Goal: Information Seeking & Learning: Learn about a topic

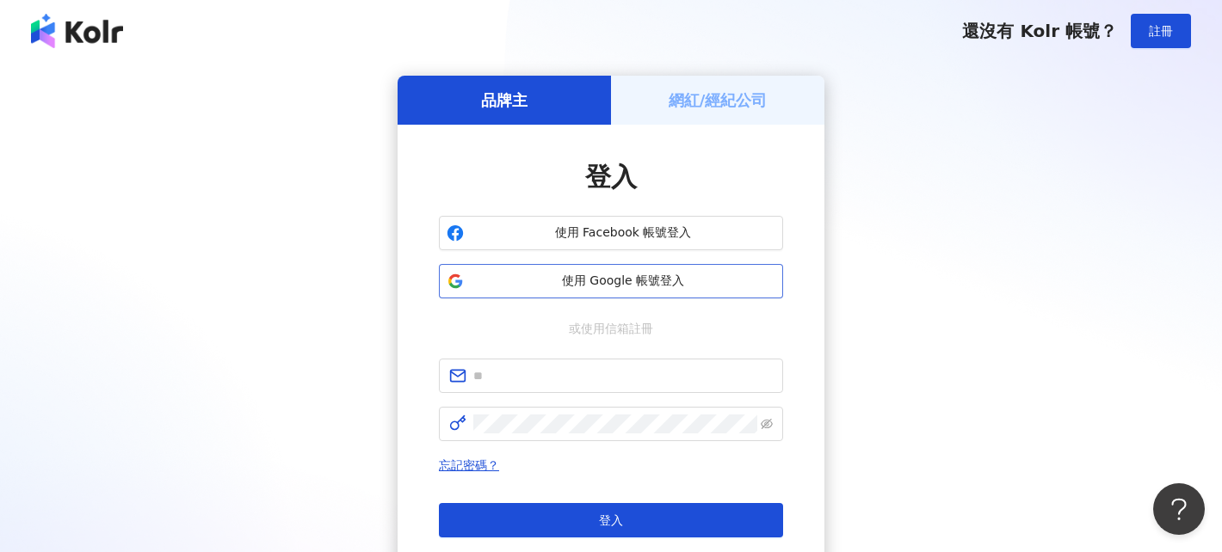
click at [640, 285] on span "使用 Google 帳號登入" at bounding box center [623, 281] width 305 height 17
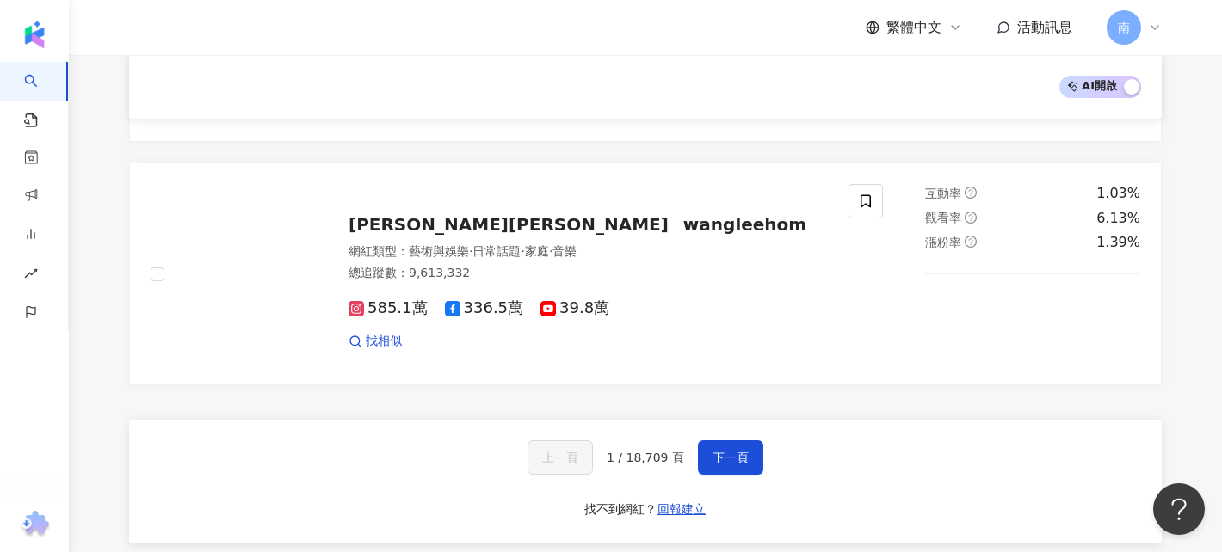
scroll to position [2833, 0]
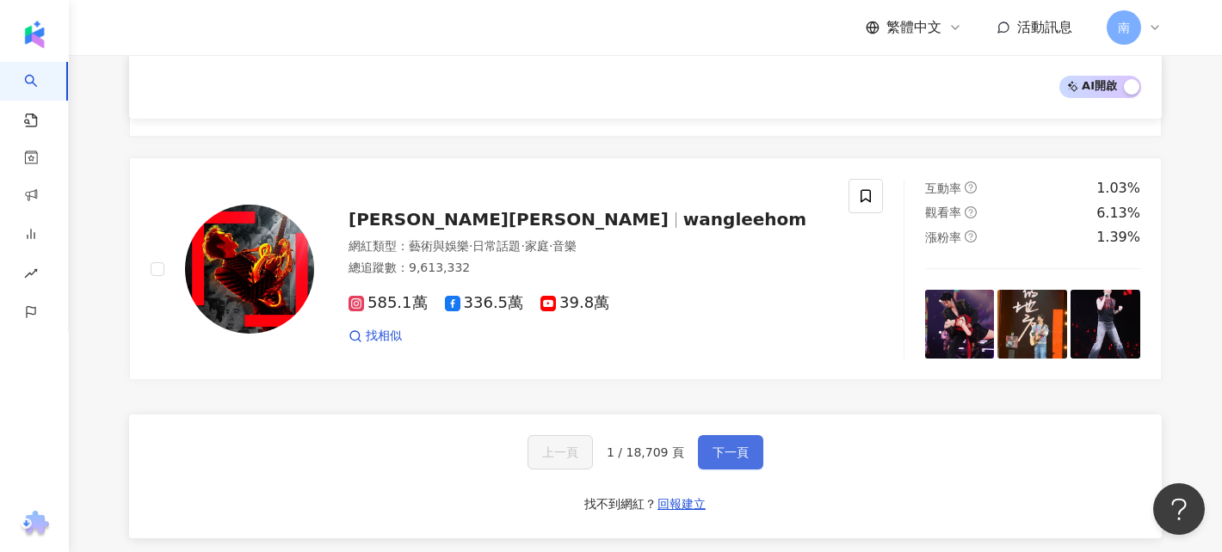
click at [745, 440] on button "下一頁" at bounding box center [730, 452] width 65 height 34
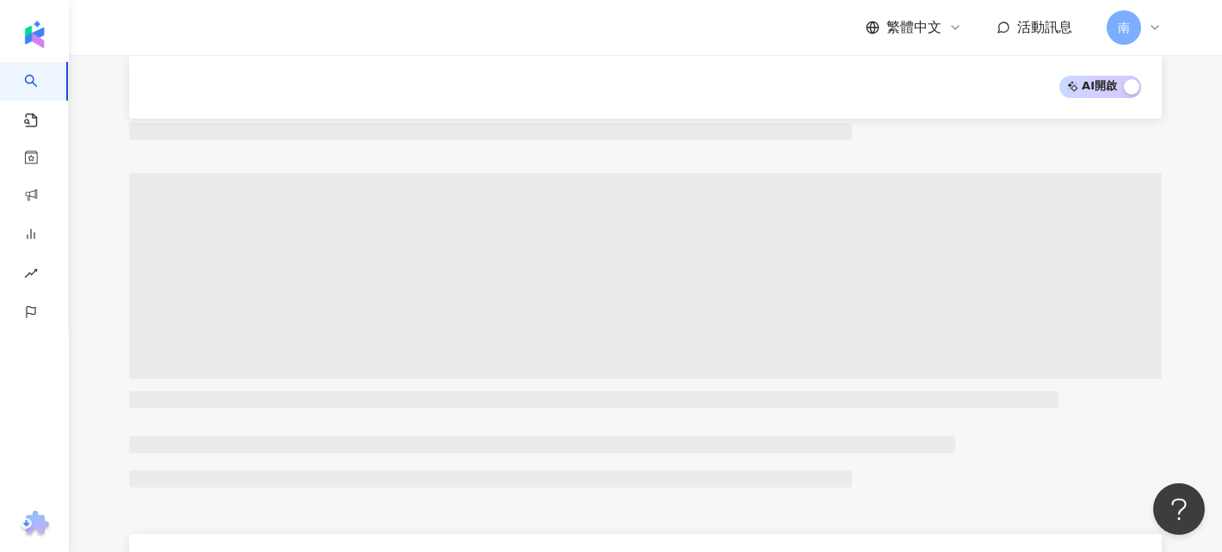
scroll to position [771, 0]
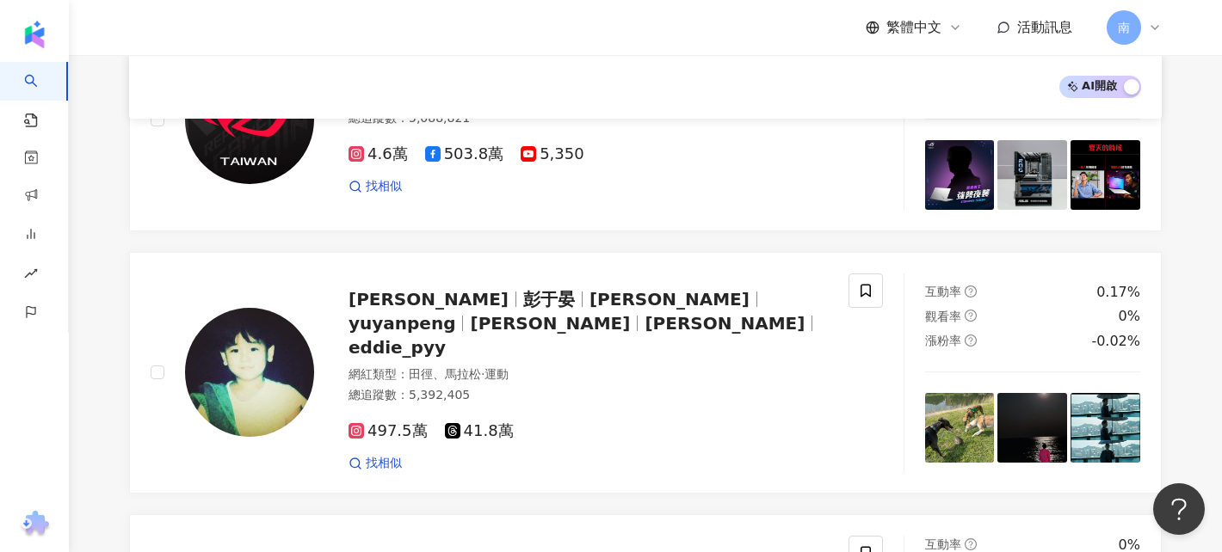
click at [1105, 89] on span "AI 開啟 AI 關閉" at bounding box center [1100, 87] width 82 height 22
click at [1101, 89] on span "AI 開啟 AI 關閉" at bounding box center [1100, 87] width 82 height 22
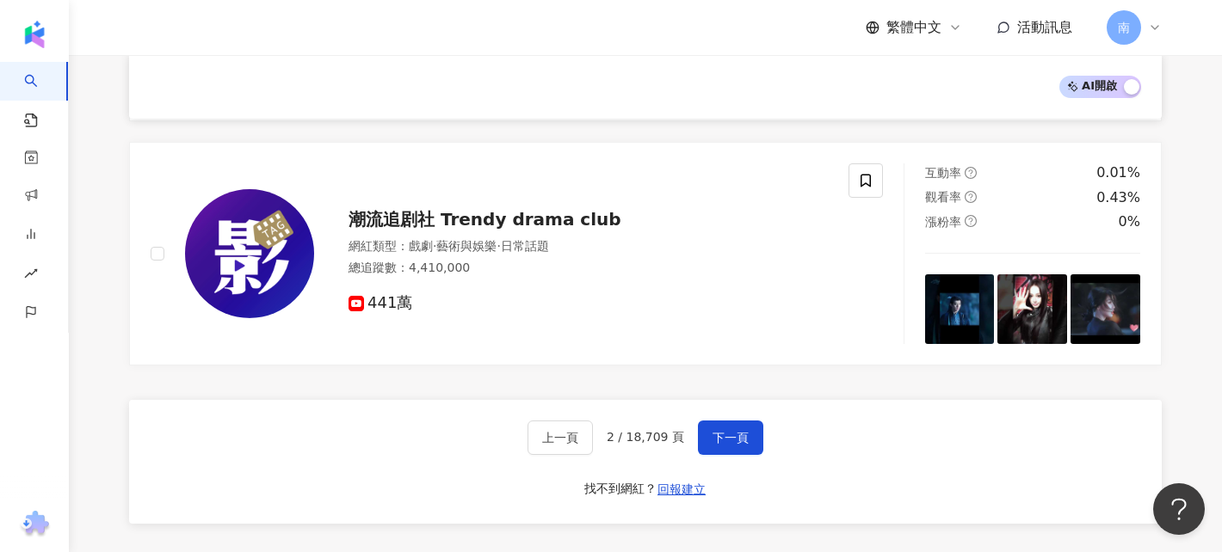
scroll to position [2858, 0]
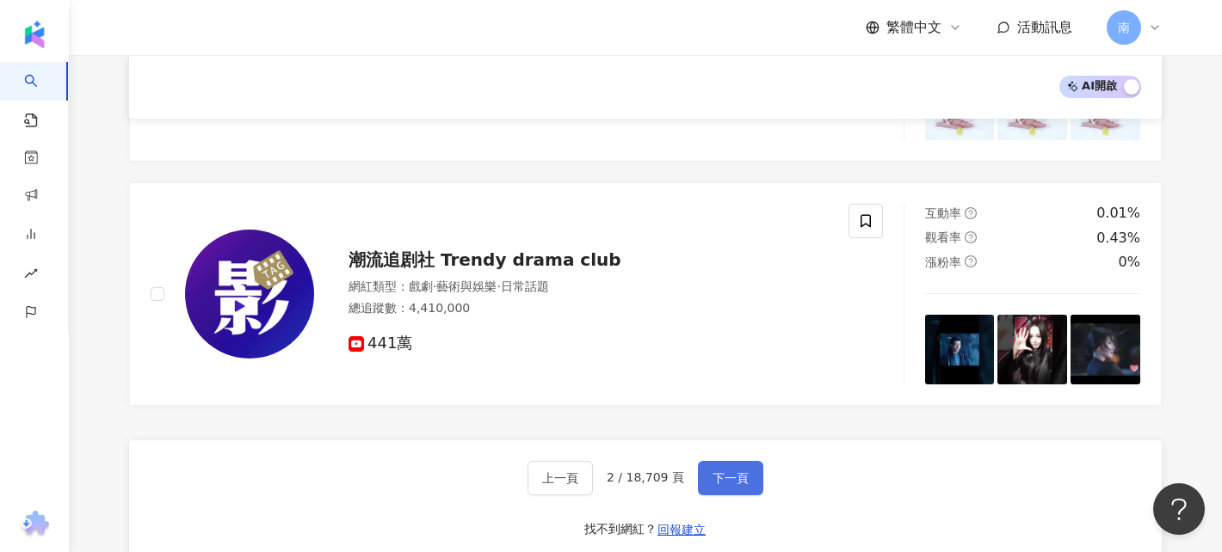
click at [729, 472] on span "下一頁" at bounding box center [731, 479] width 36 height 14
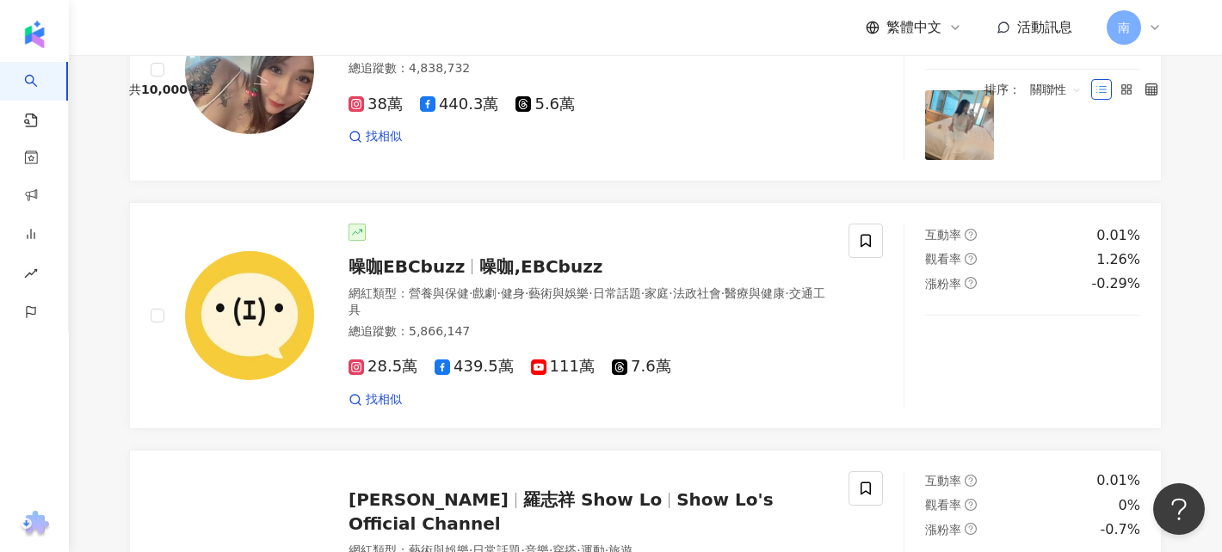
scroll to position [0, 0]
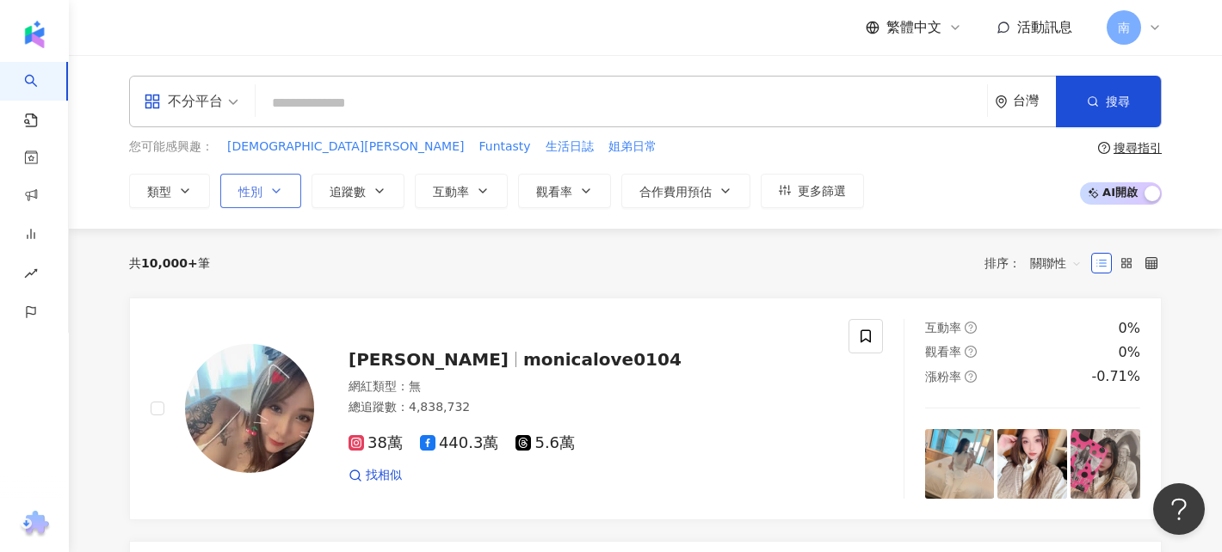
click at [268, 192] on button "性別" at bounding box center [260, 191] width 81 height 34
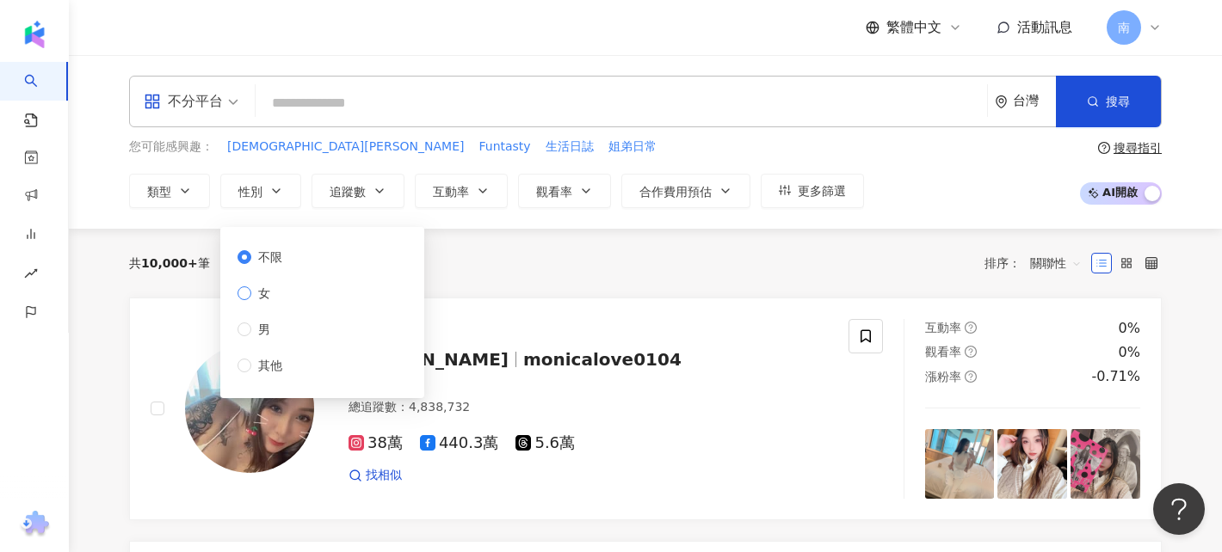
click at [269, 293] on span "女" at bounding box center [264, 293] width 26 height 19
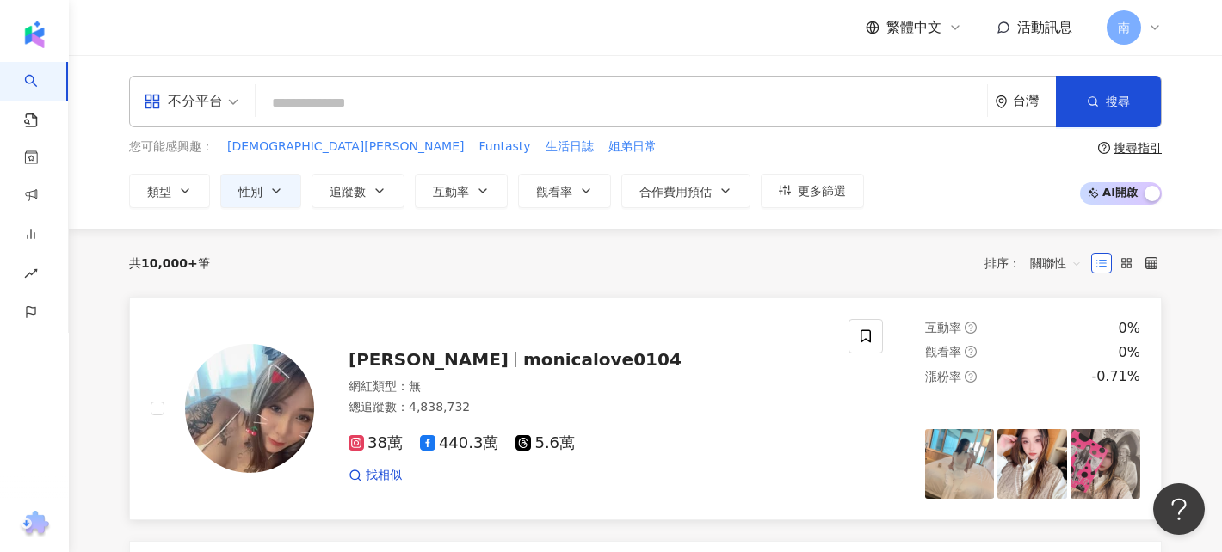
click at [565, 301] on link "飛小橘 monicalove0104 網紅類型 ： 無 總追蹤數 ： 4,838,732 38萬 440.3萬 5.6萬 找相似 互動率 0% 觀看率 0% …" at bounding box center [645, 409] width 1033 height 223
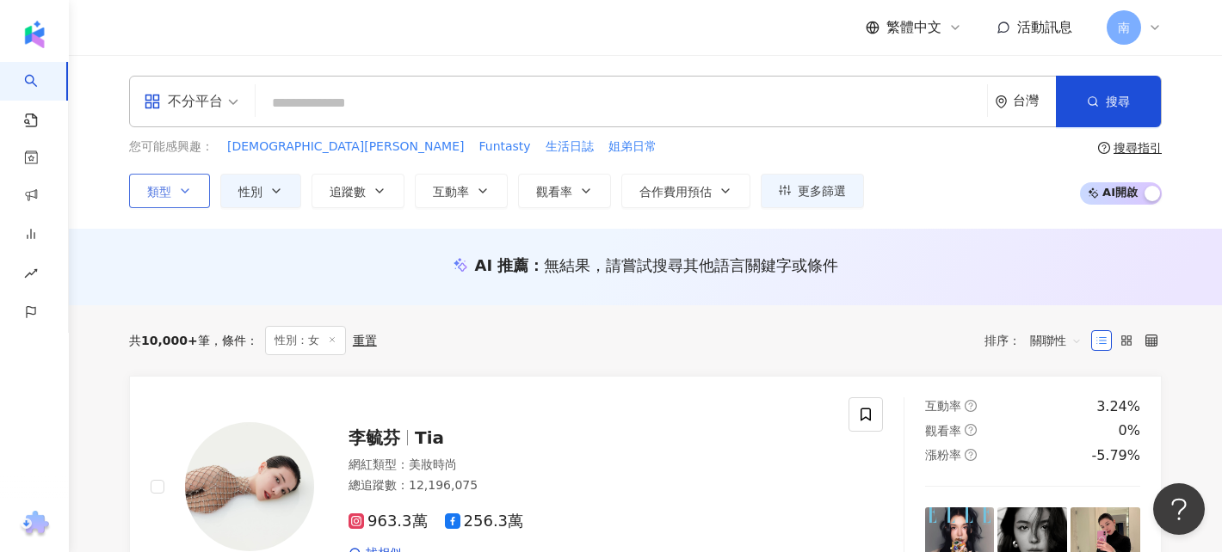
click at [196, 181] on button "類型" at bounding box center [169, 191] width 81 height 34
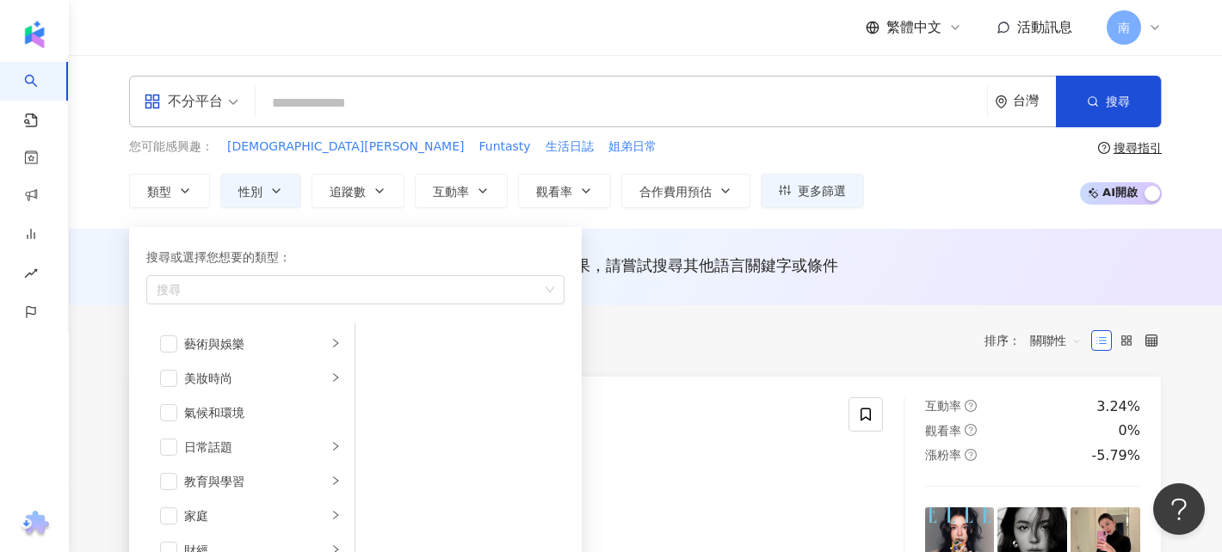
click at [707, 151] on div "您可能感興趣： 耶穌誕生 Funtasty 生活日誌 姐弟日常" at bounding box center [496, 147] width 735 height 19
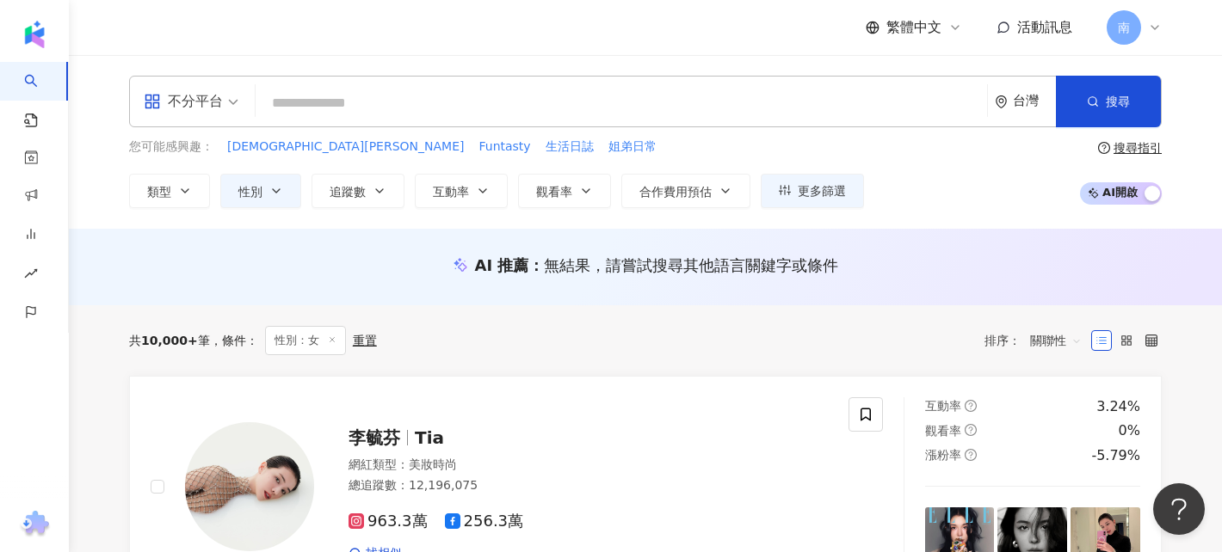
click at [390, 111] on input "search" at bounding box center [621, 103] width 718 height 33
click at [287, 186] on button "性別" at bounding box center [260, 191] width 81 height 34
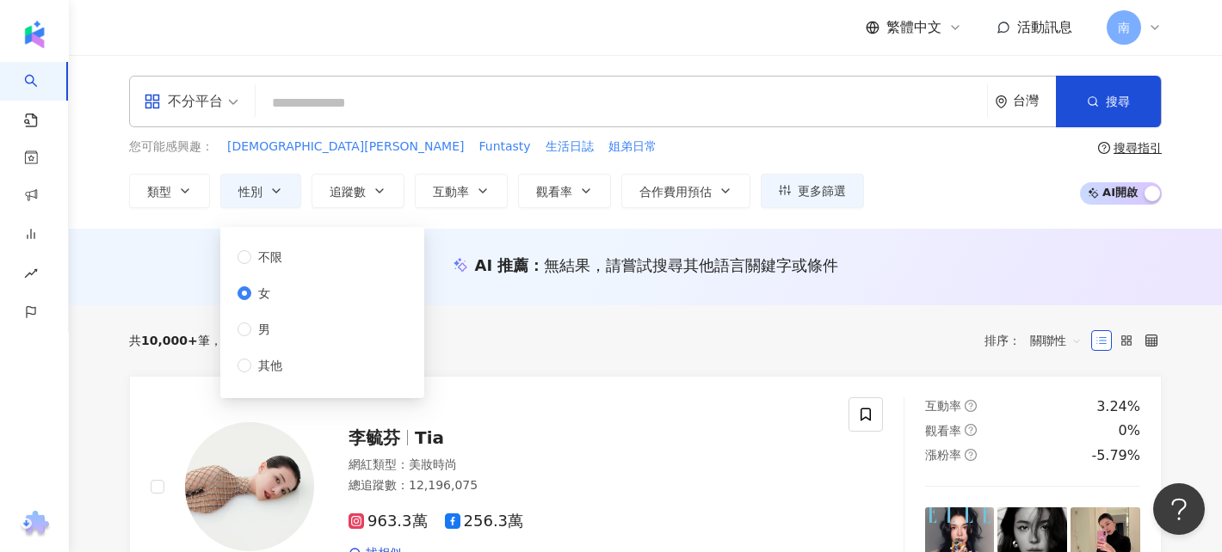
click at [409, 208] on div "不分平台 台灣 搜尋 您可能感興趣： 耶穌誕生 Funtasty 生活日誌 姐弟日常 類型 性別 追蹤數 互動率 觀看率 合作費用預估 更多篩選 不限 女 男…" at bounding box center [645, 142] width 1153 height 174
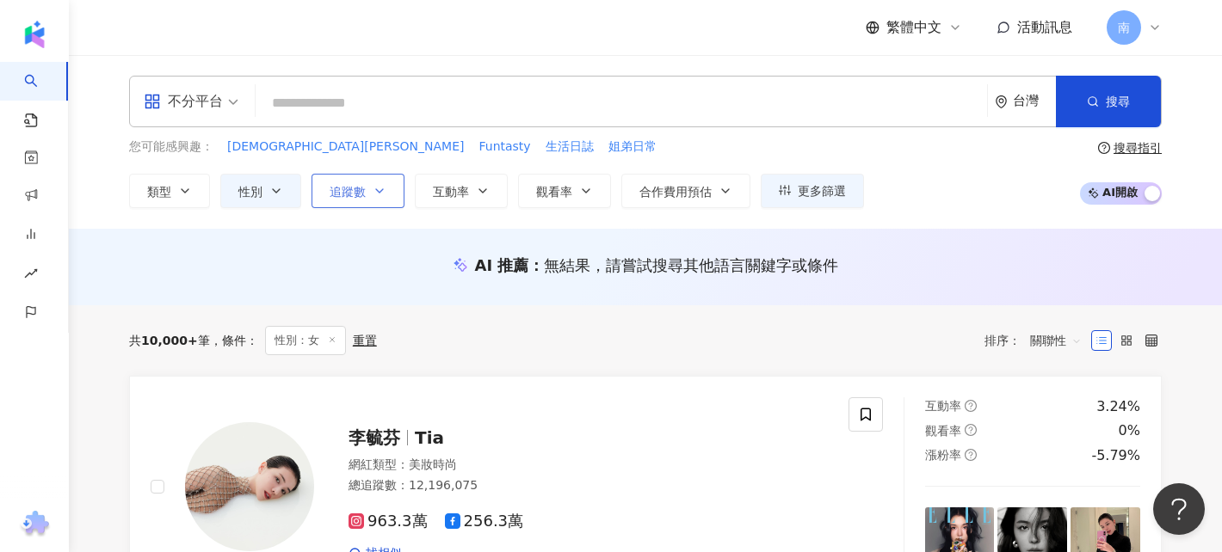
click at [385, 202] on button "追蹤數" at bounding box center [358, 191] width 93 height 34
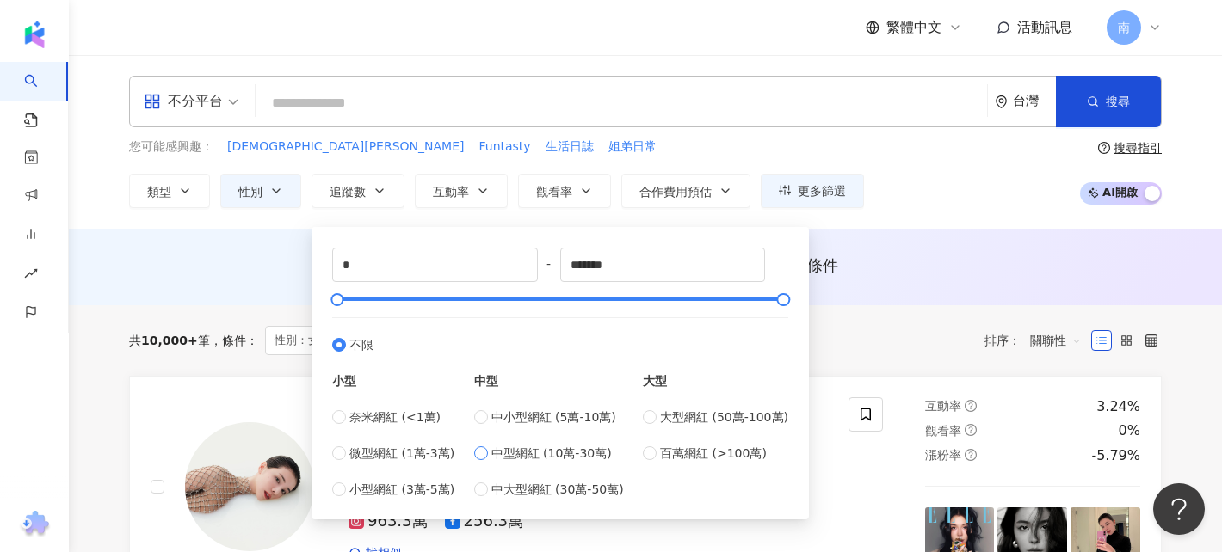
type input "******"
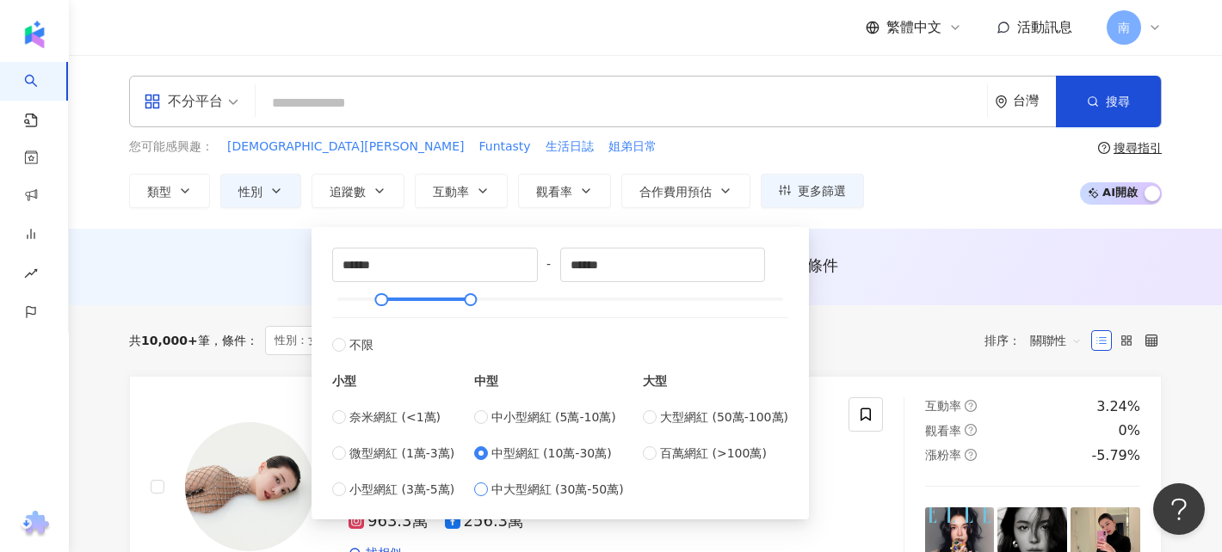
type input "******"
click at [650, 404] on div "大型 大型網紅 (50萬-100萬) 百萬網紅 (>100萬)" at bounding box center [715, 427] width 145 height 145
type input "******"
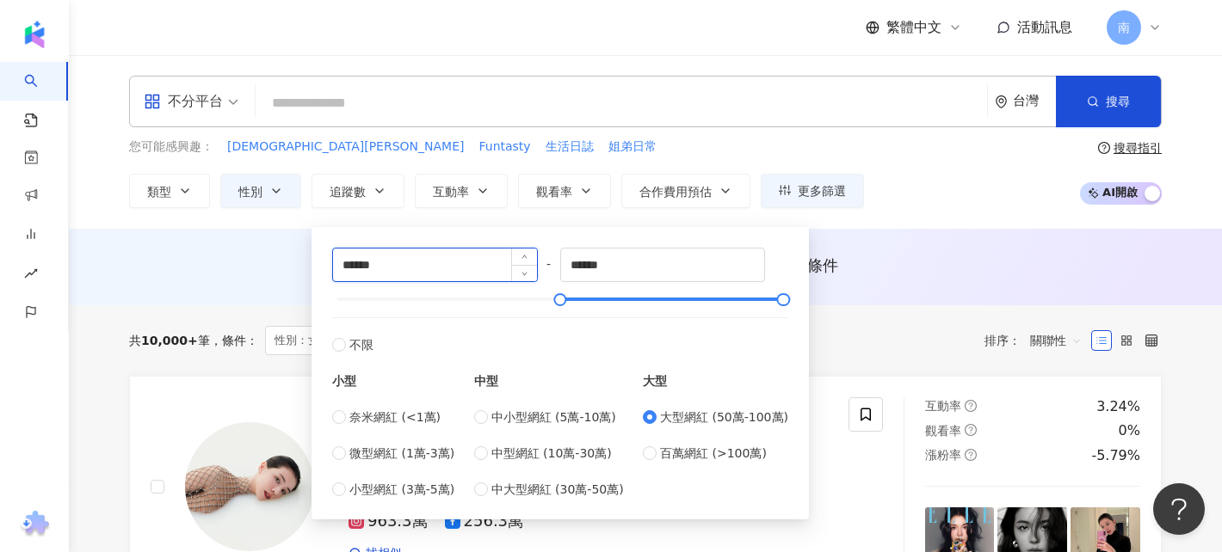
click at [467, 281] on input "******" at bounding box center [435, 265] width 204 height 33
click at [350, 265] on input "******" at bounding box center [435, 265] width 204 height 33
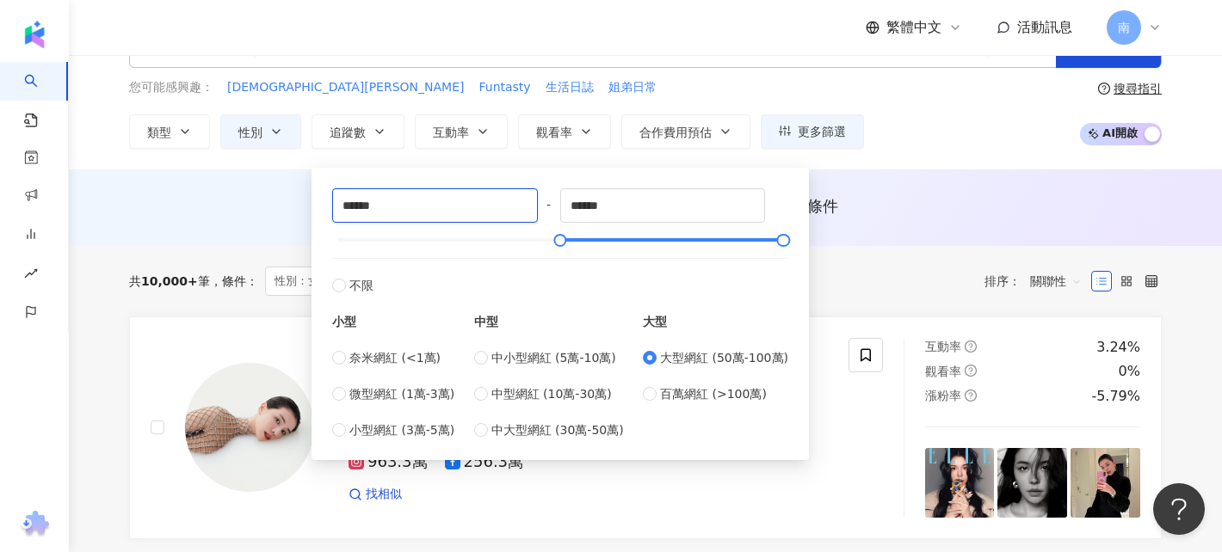
scroll to position [59, 0]
click at [855, 316] on div "共 10,000+ 筆 條件 ： 性別：女 重置 排序： 關聯性" at bounding box center [645, 282] width 1033 height 71
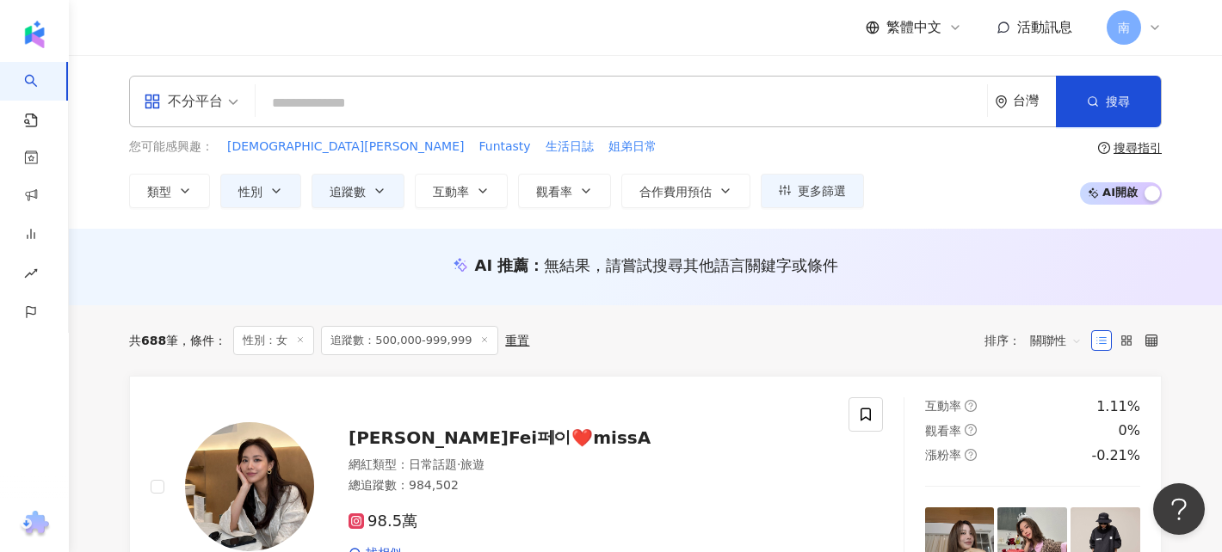
click at [601, 99] on input "search" at bounding box center [621, 103] width 718 height 33
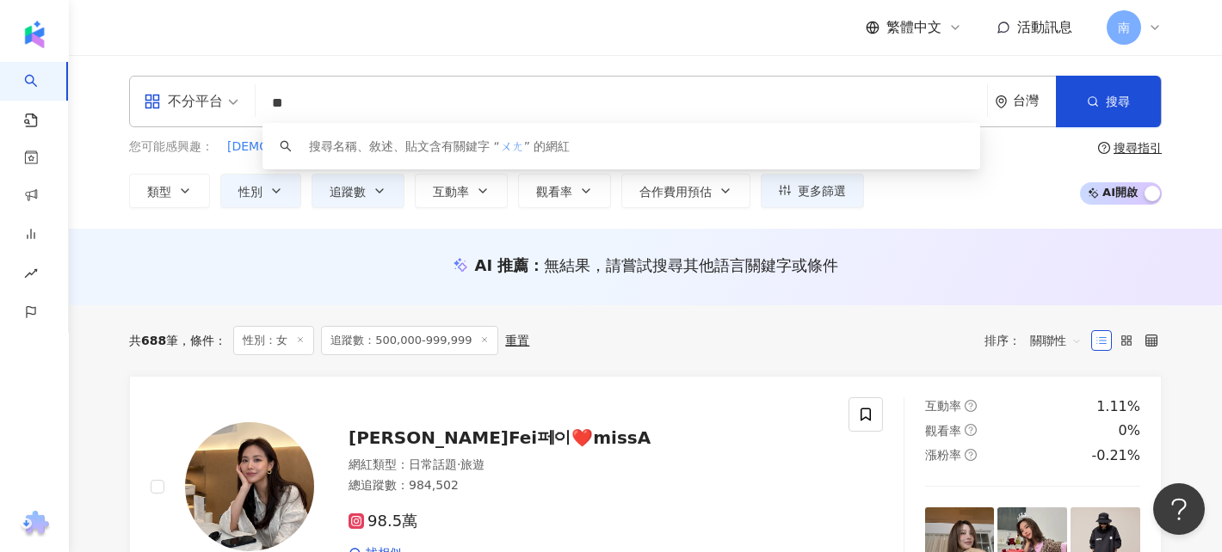
type input "*"
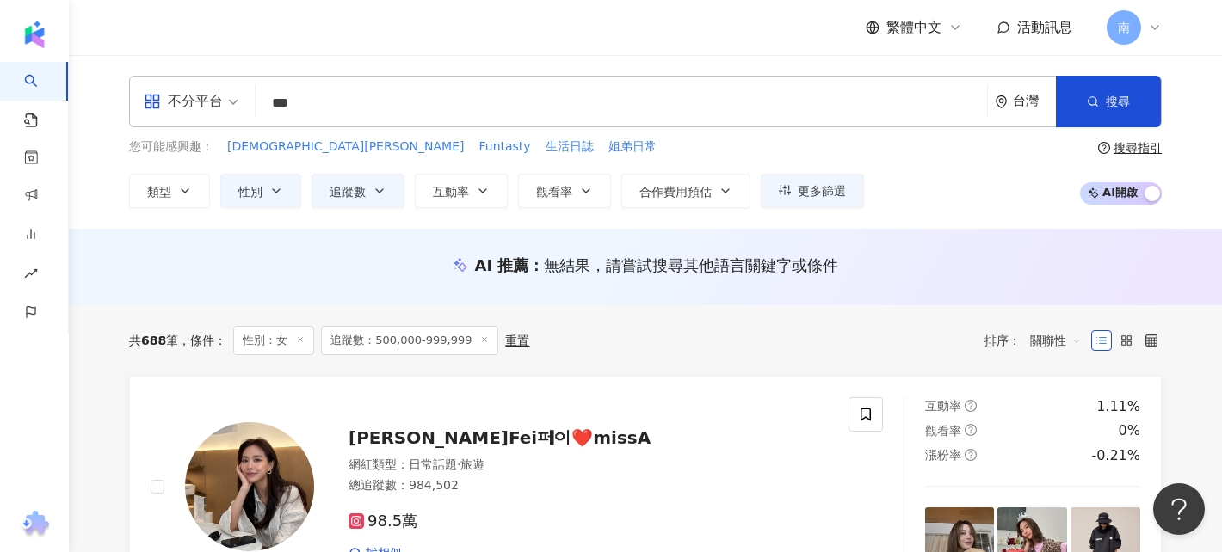
type input "*"
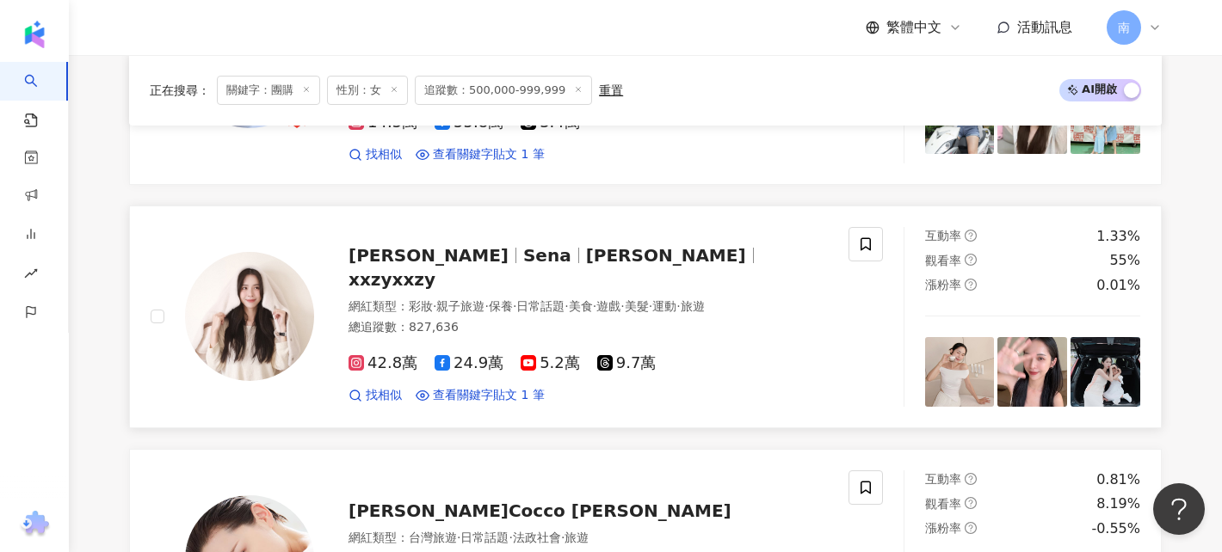
scroll to position [2502, 0]
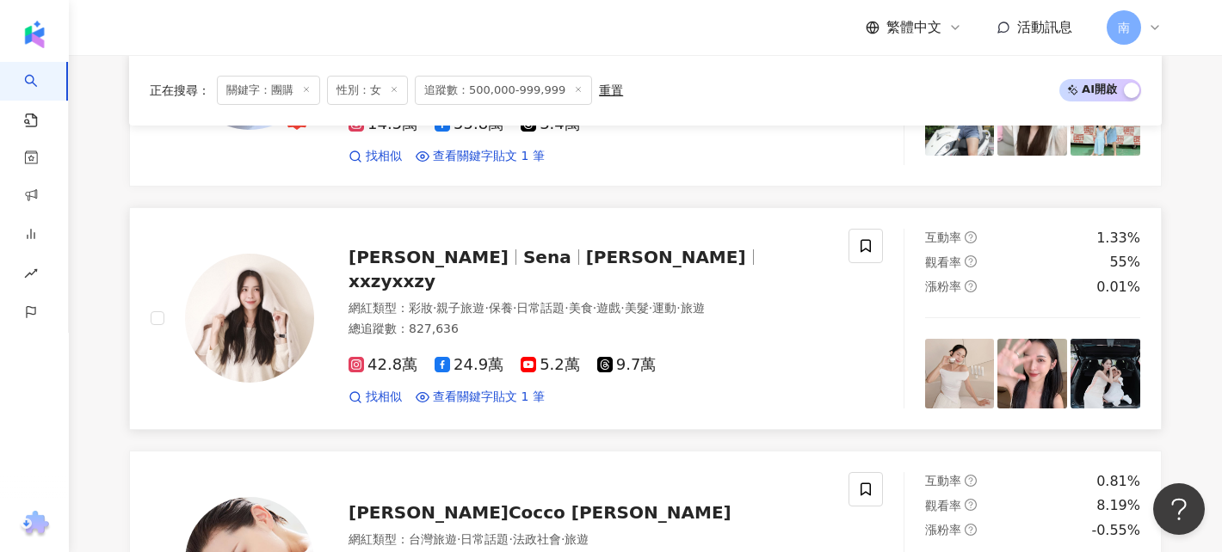
type input "**"
click at [435, 271] on span "xxzyxxzy" at bounding box center [392, 281] width 87 height 21
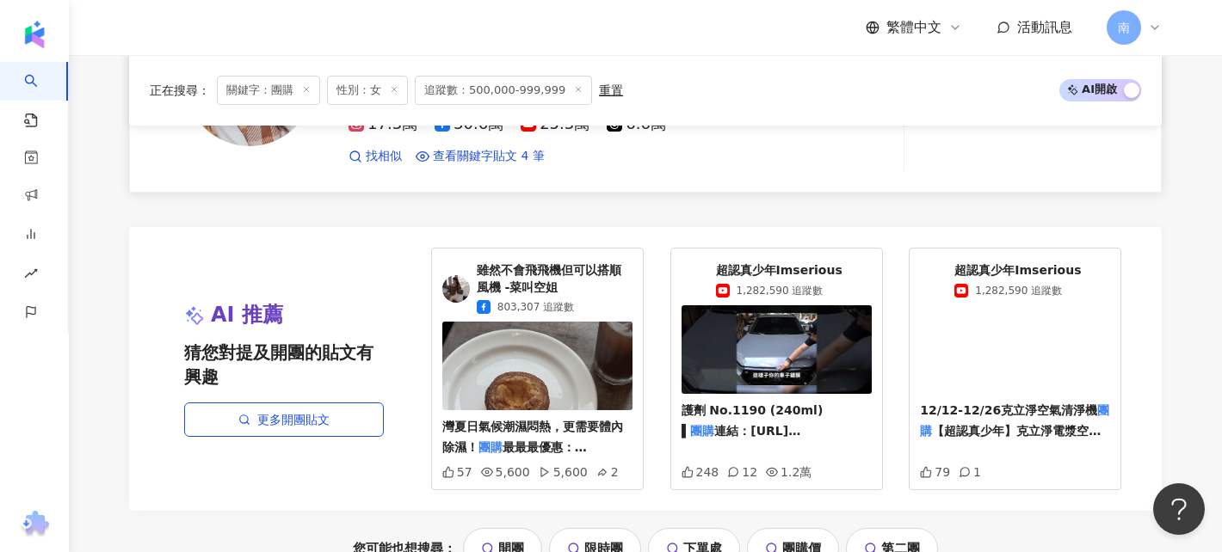
scroll to position [3532, 0]
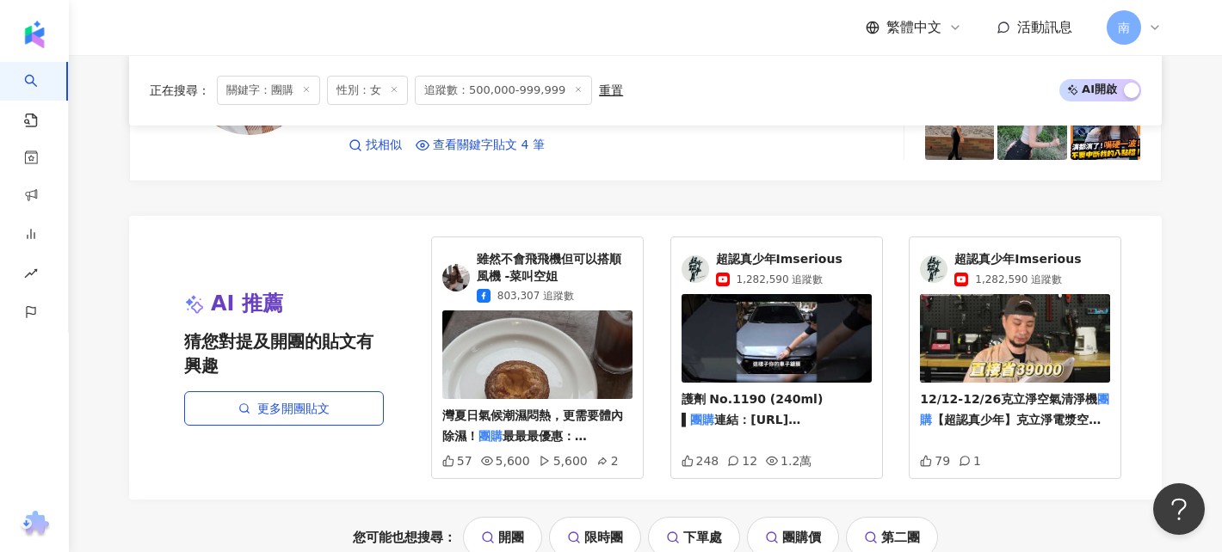
click at [533, 251] on span "雖然不會飛飛機但可以搭順風機 -菜叫空姐" at bounding box center [555, 268] width 156 height 34
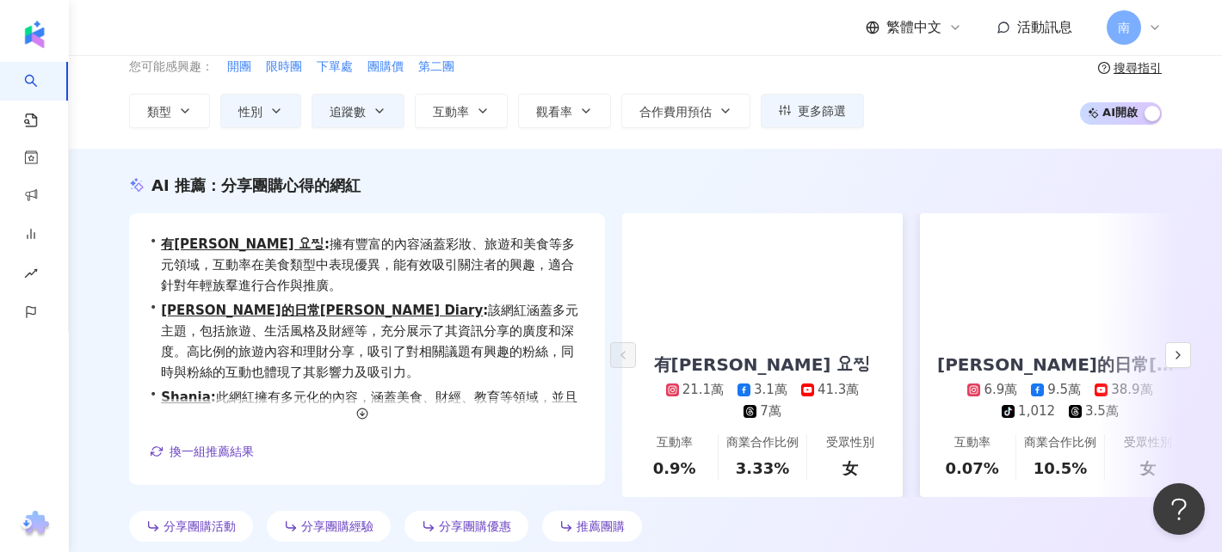
scroll to position [81, 0]
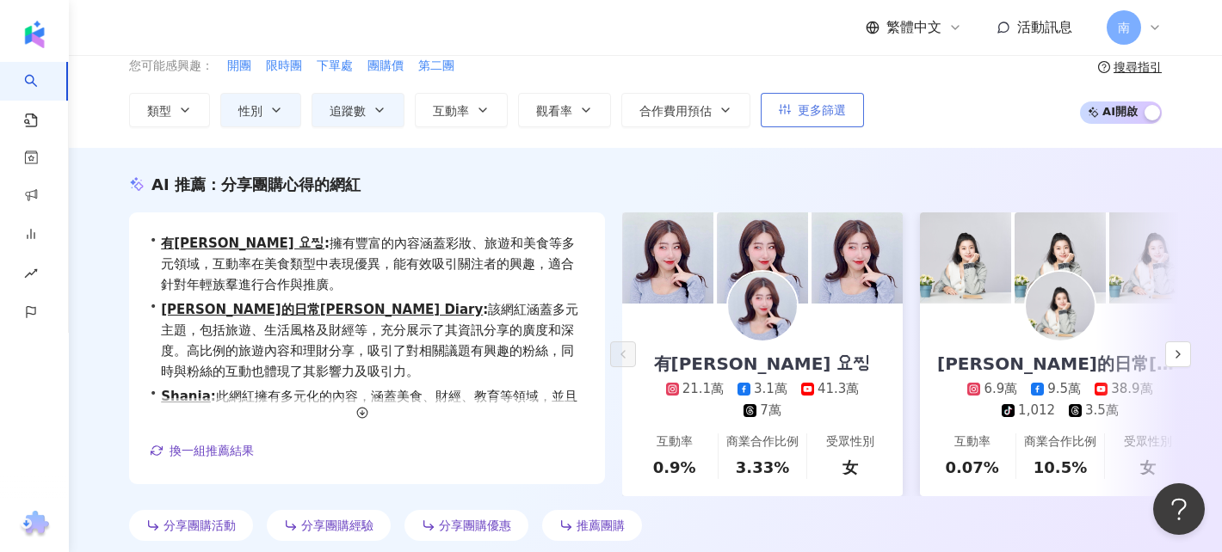
click at [849, 117] on button "更多篩選" at bounding box center [812, 110] width 103 height 34
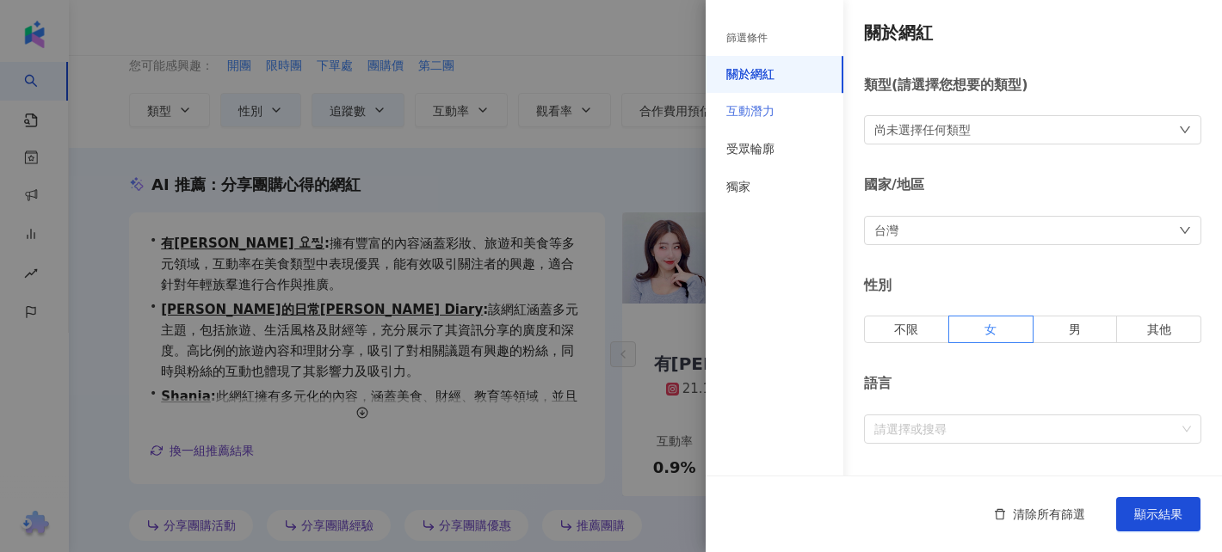
click at [789, 123] on div "互動潛力" at bounding box center [775, 112] width 138 height 38
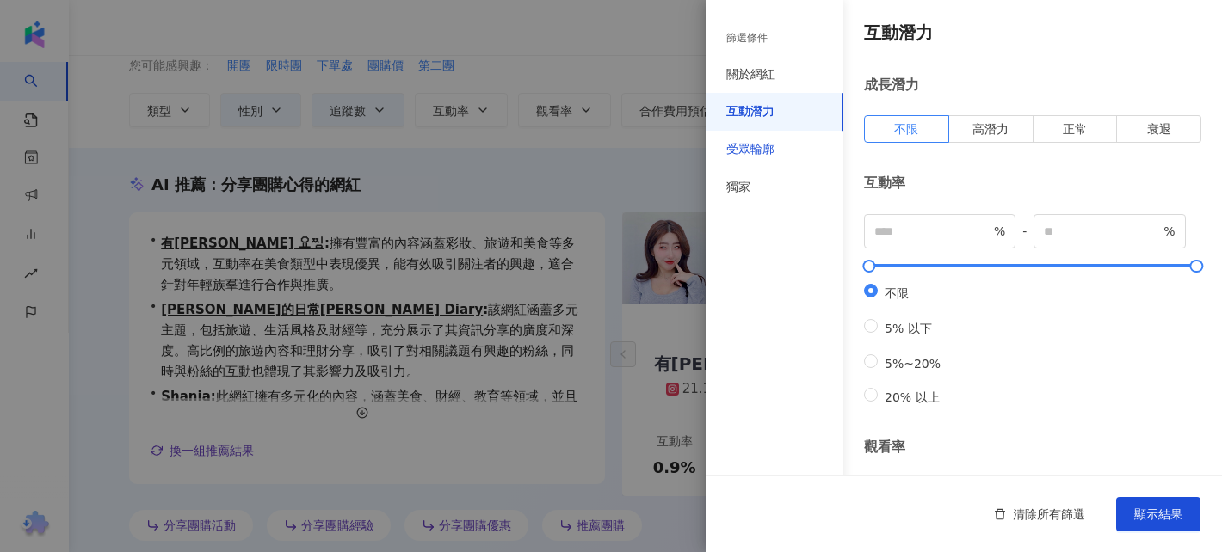
click at [767, 151] on div "受眾輪廓" at bounding box center [750, 149] width 48 height 17
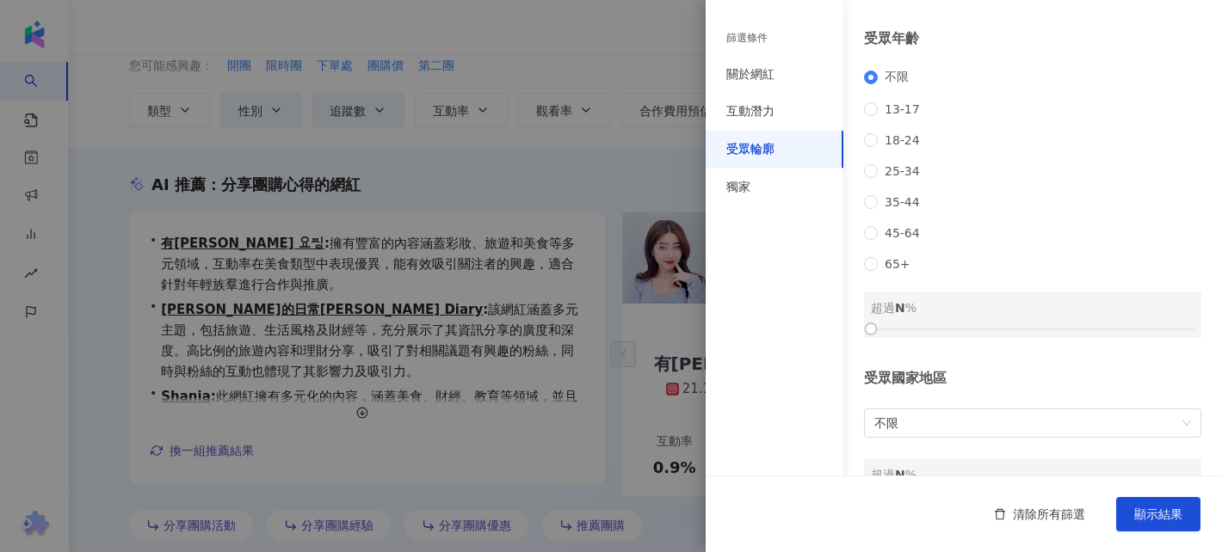
scroll to position [213, 0]
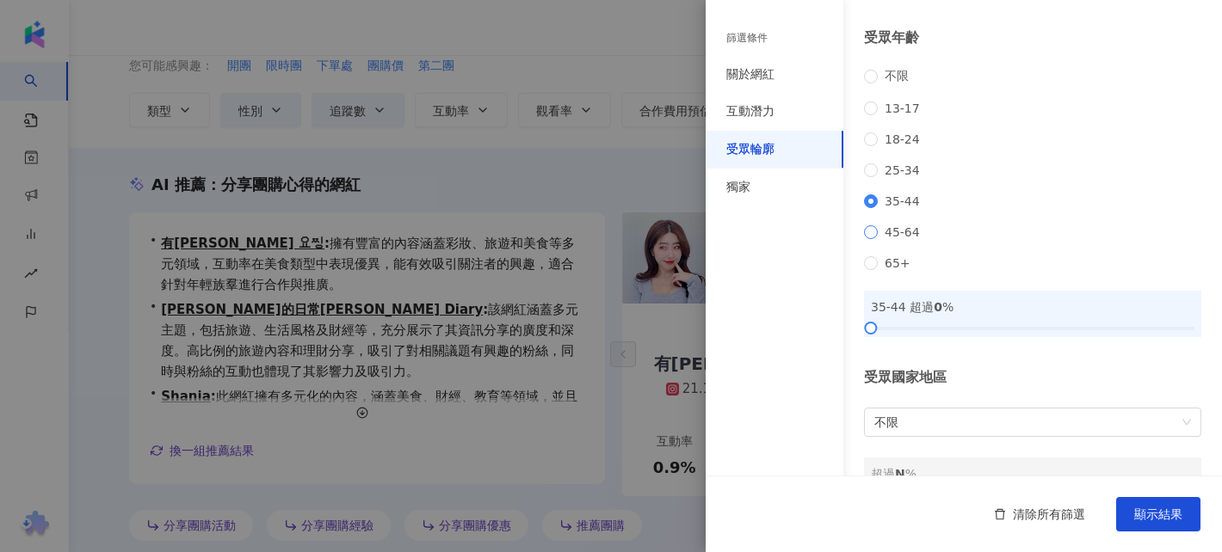
click at [869, 239] on label "45-64" at bounding box center [895, 232] width 63 height 14
drag, startPoint x: 870, startPoint y: 358, endPoint x: 1033, endPoint y: 370, distance: 163.1
click at [1033, 370] on div "受眾輪廓 受眾性別 不限 男 女 超過 N % 受眾年齡 不限 13-17 18-24 25-34 35-44 45-64 65+ 35-44 超過 50 %…" at bounding box center [964, 155] width 516 height 737
click at [966, 436] on span "不限" at bounding box center [1032, 423] width 317 height 28
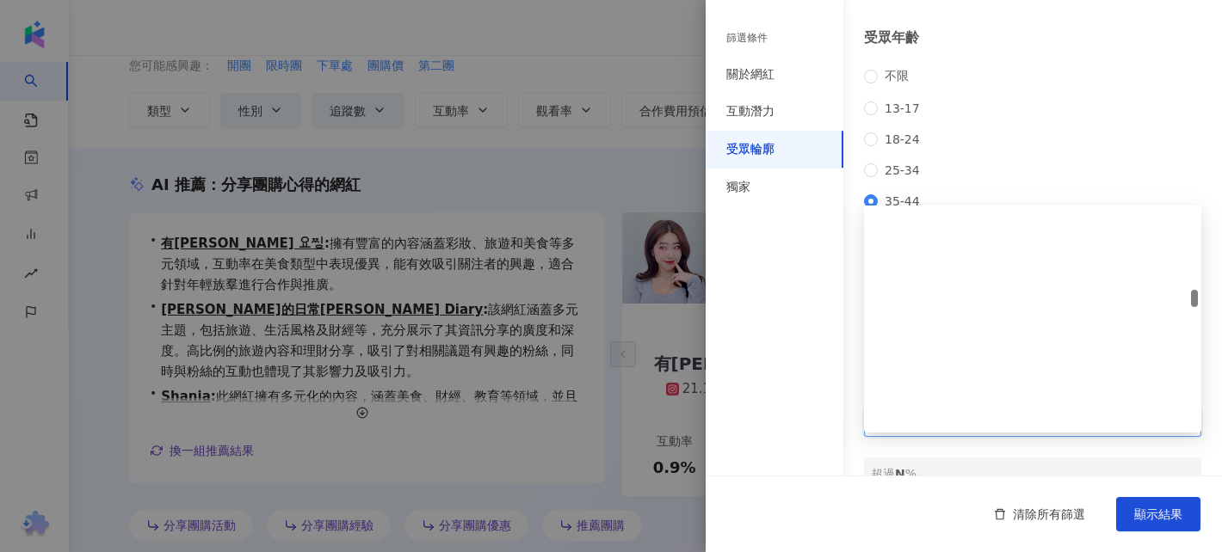
scroll to position [2894, 0]
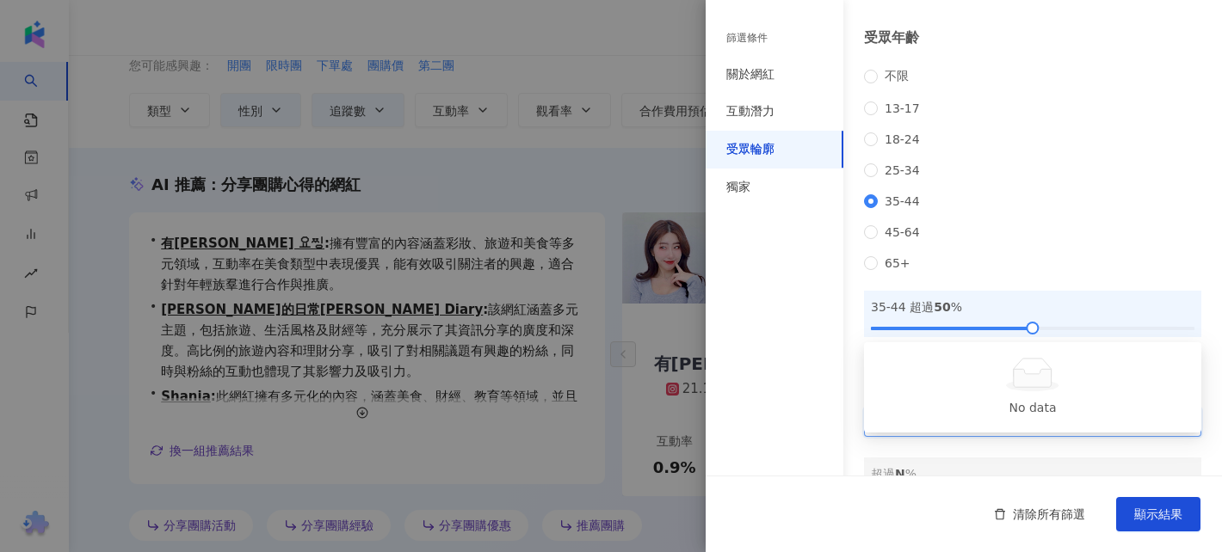
type input "*"
click at [947, 408] on div "台灣" at bounding box center [1033, 414] width 310 height 19
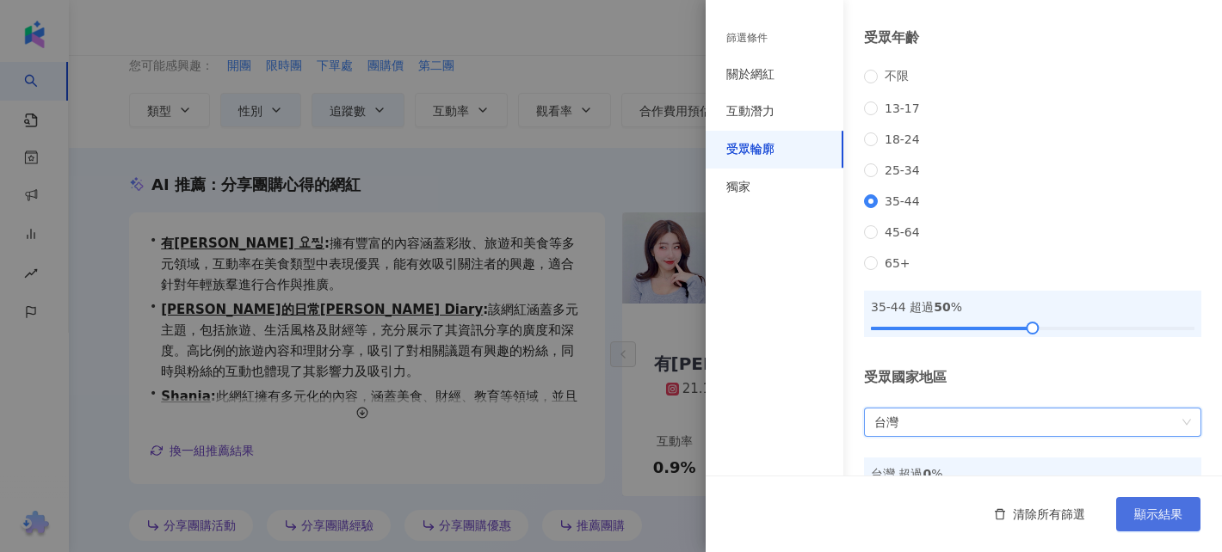
click at [1149, 512] on span "顯示結果" at bounding box center [1158, 515] width 48 height 14
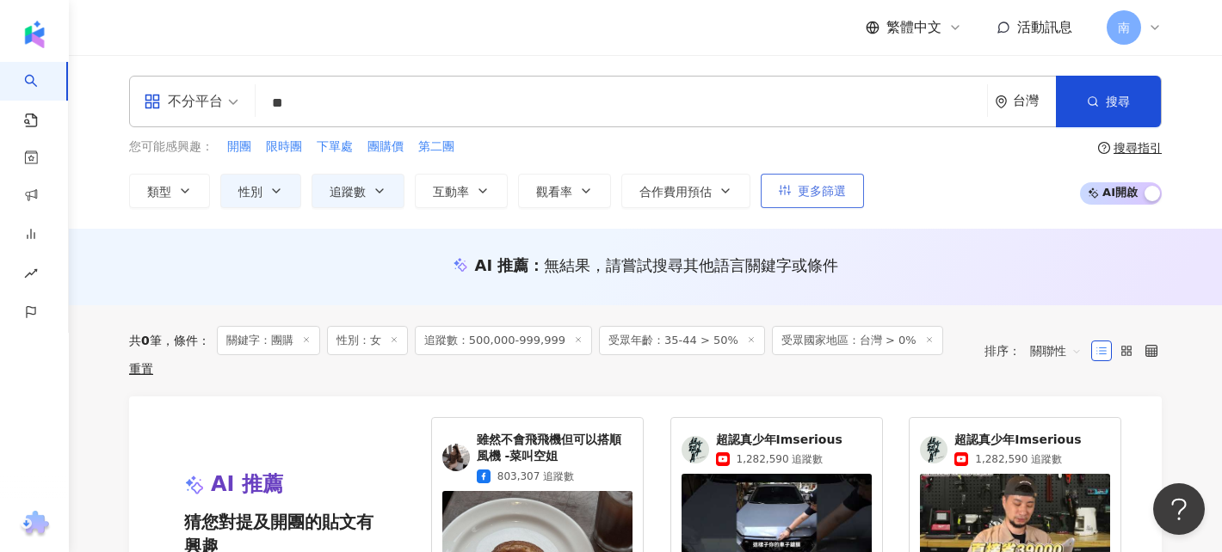
click at [791, 198] on button "更多篩選" at bounding box center [812, 191] width 103 height 34
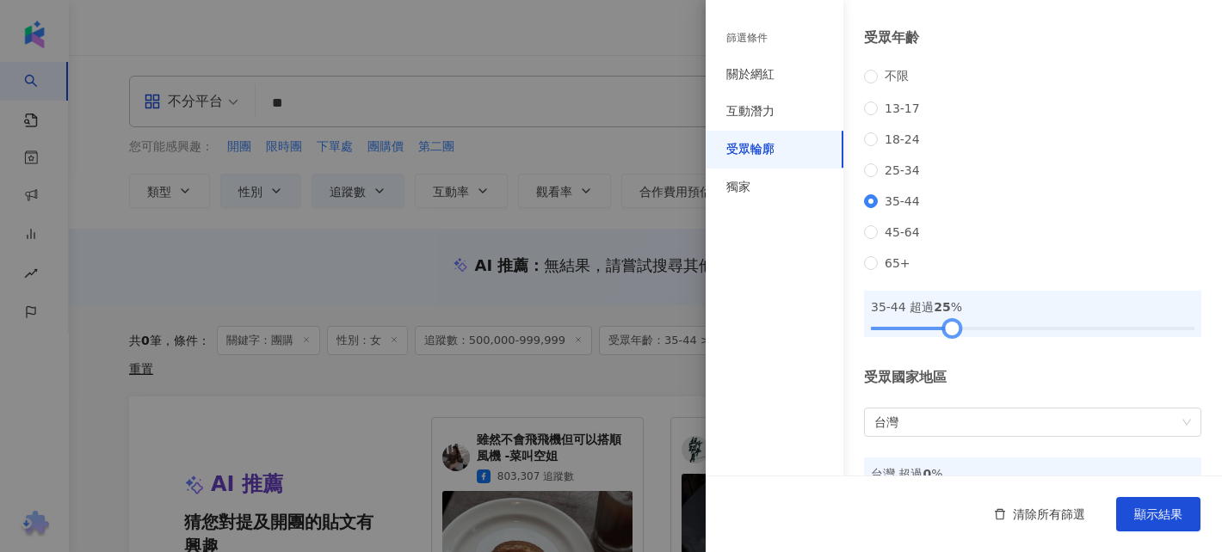
drag, startPoint x: 1027, startPoint y: 352, endPoint x: 941, endPoint y: 355, distance: 87.0
click at [947, 333] on div at bounding box center [951, 328] width 9 height 9
drag, startPoint x: 952, startPoint y: 354, endPoint x: 978, endPoint y: 355, distance: 26.7
click at [976, 333] on div at bounding box center [970, 328] width 9 height 9
click at [1138, 511] on span "顯示結果" at bounding box center [1158, 515] width 48 height 14
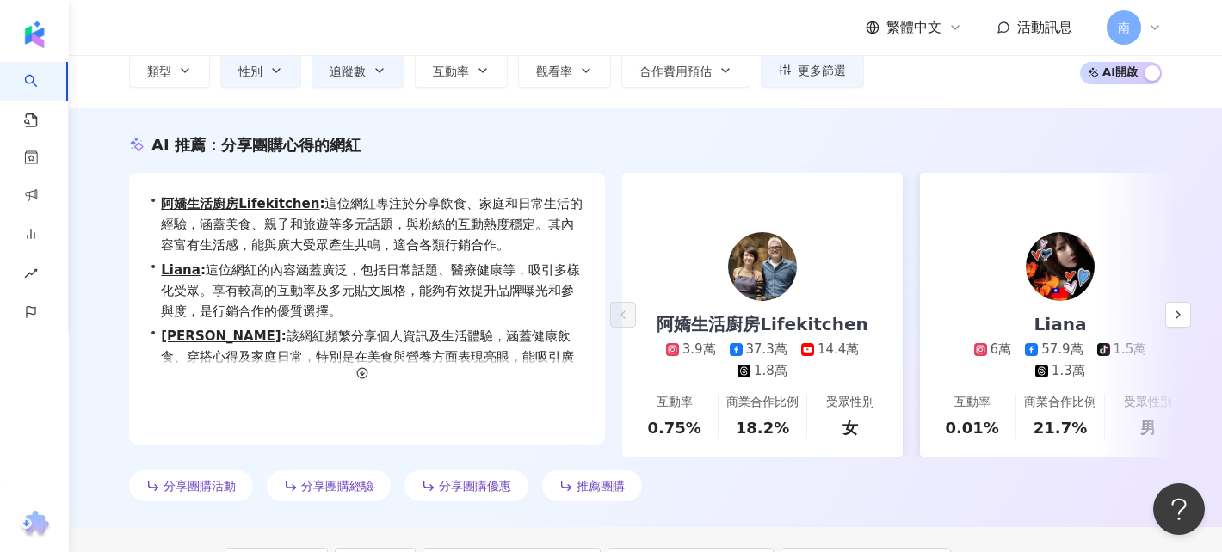
scroll to position [156, 0]
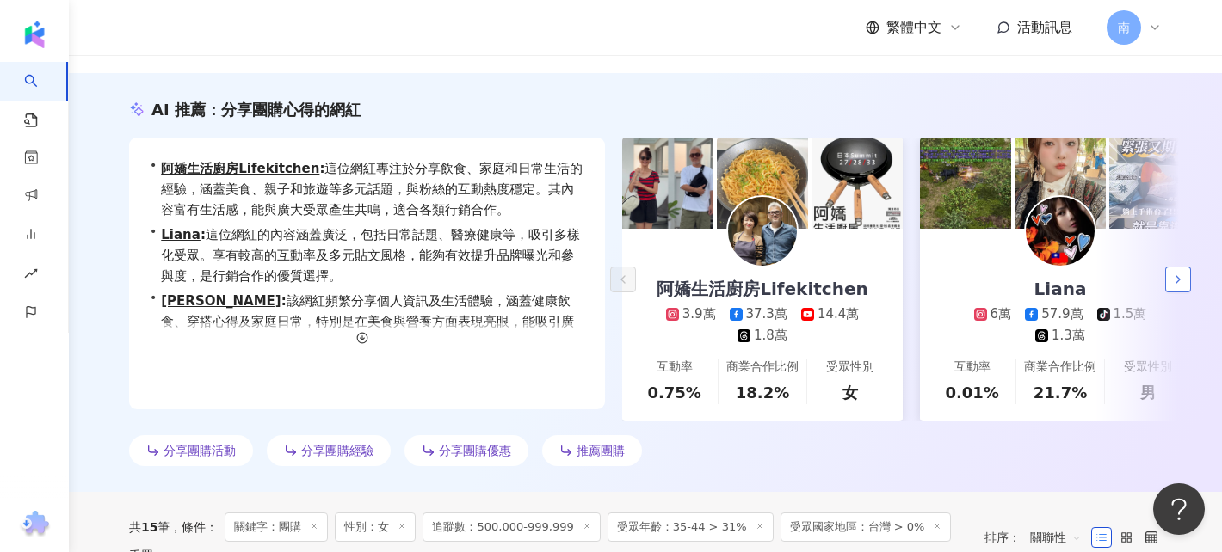
click at [1181, 271] on button "button" at bounding box center [1178, 280] width 26 height 26
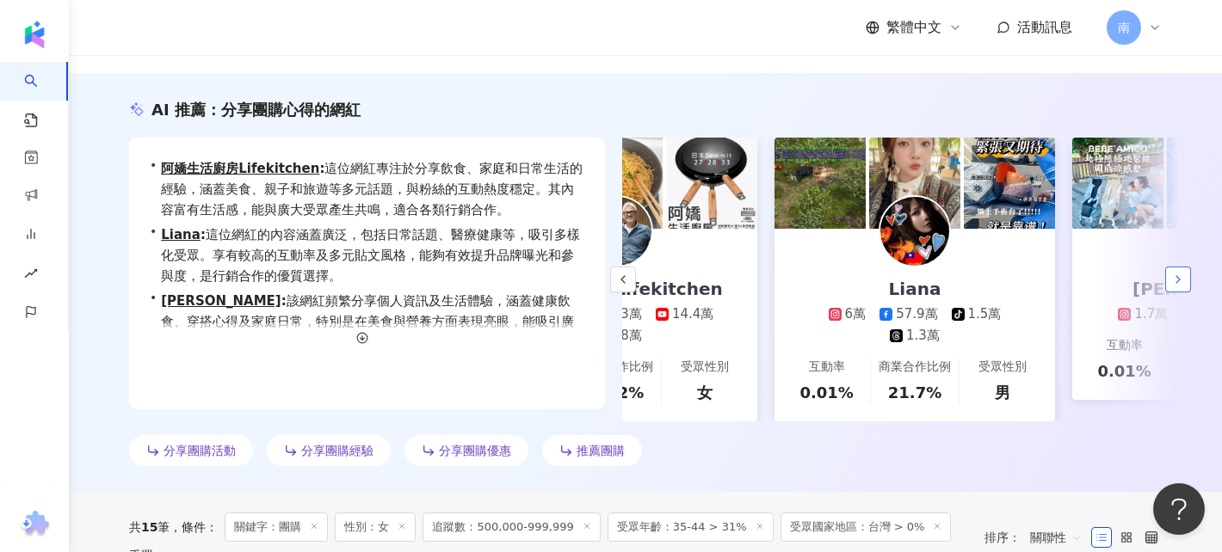
scroll to position [0, 298]
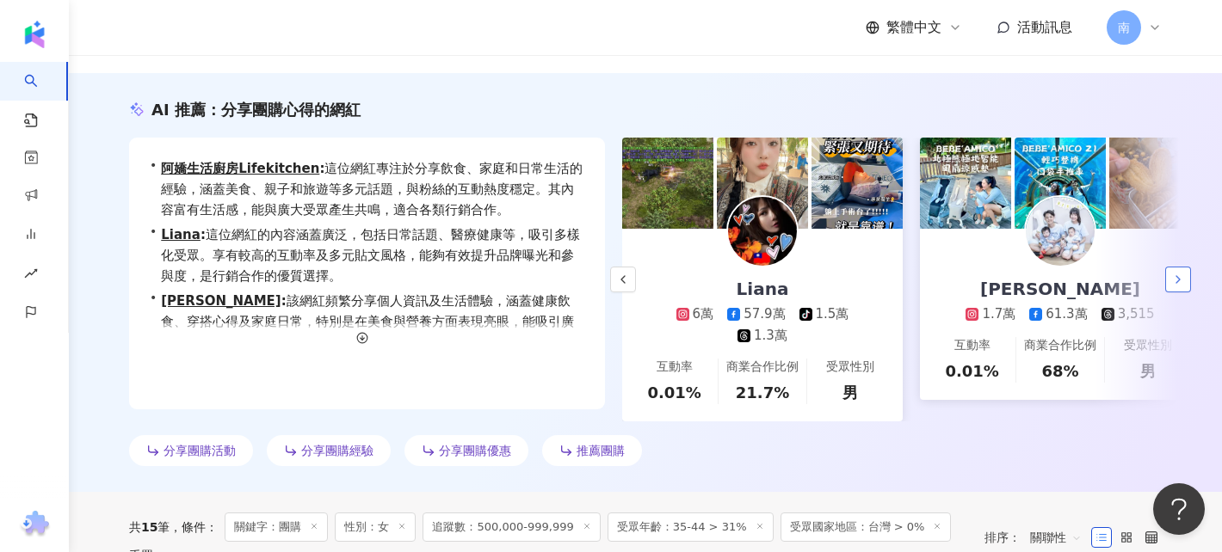
click at [1181, 271] on button "button" at bounding box center [1178, 280] width 26 height 26
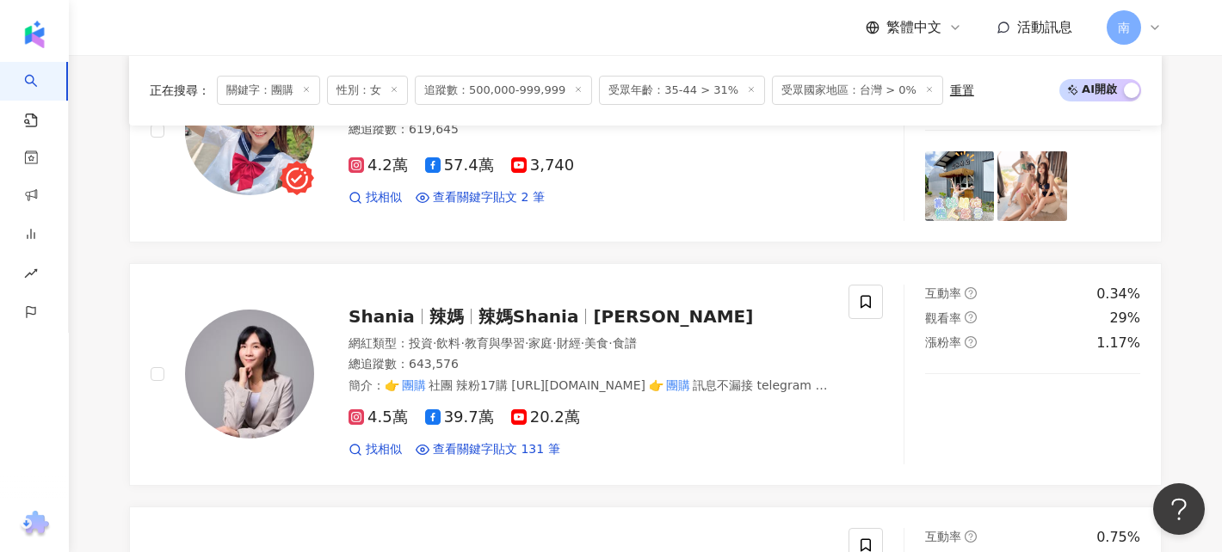
scroll to position [2174, 0]
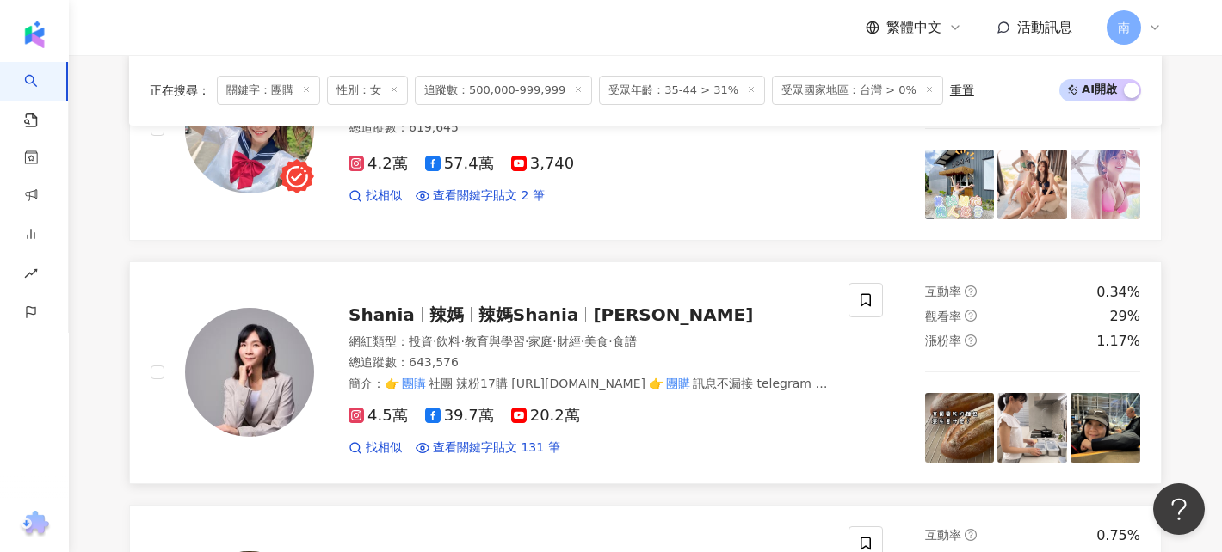
click at [602, 307] on span "Shania Lama" at bounding box center [673, 315] width 160 height 21
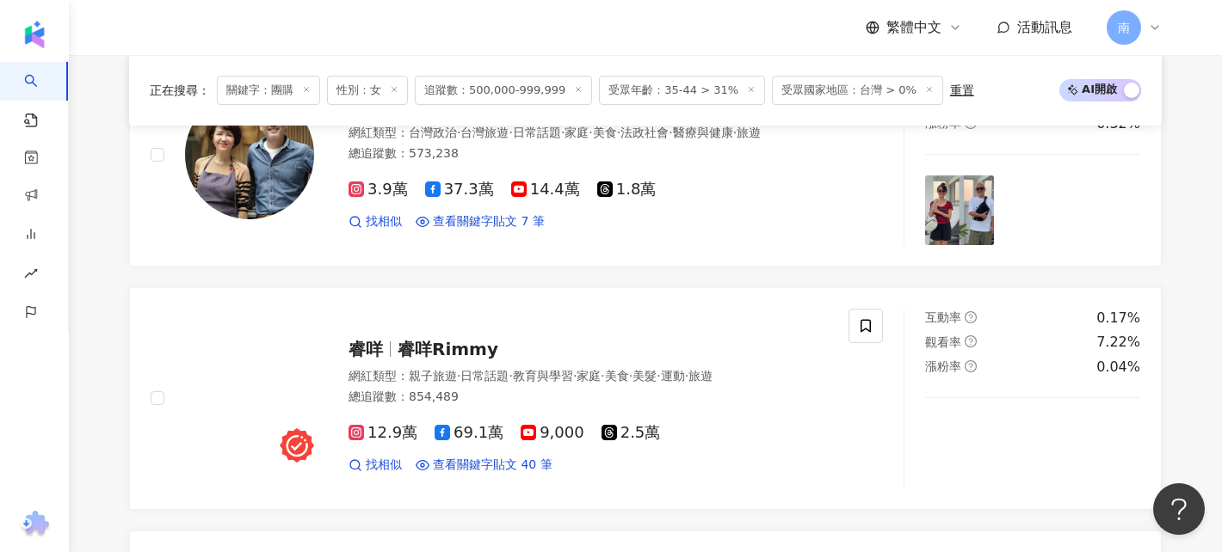
scroll to position [2637, 0]
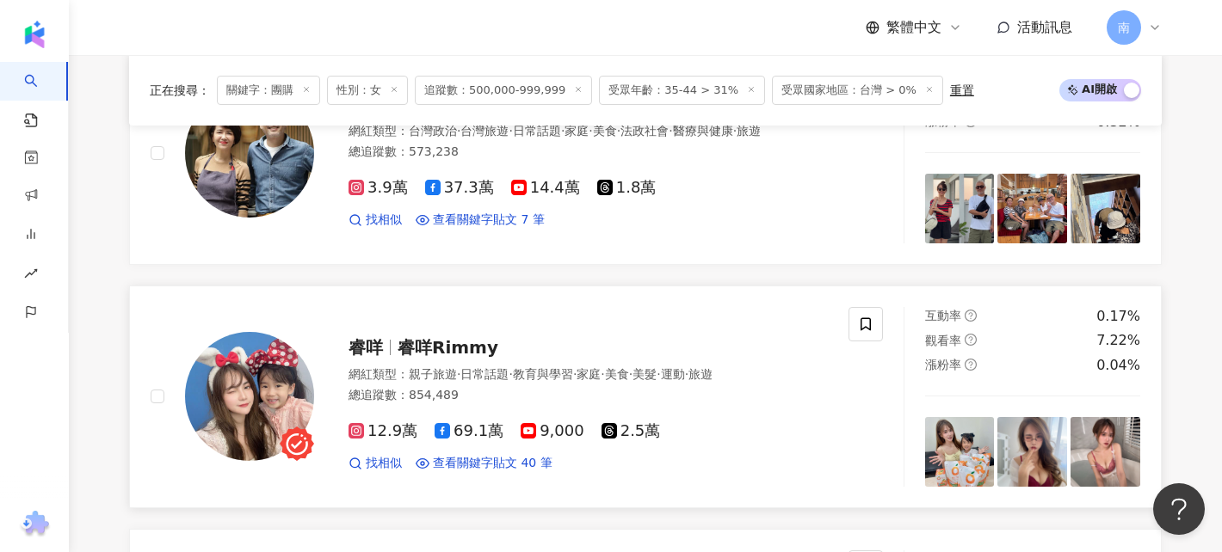
click at [468, 338] on span "睿咩Rimmy" at bounding box center [448, 347] width 101 height 21
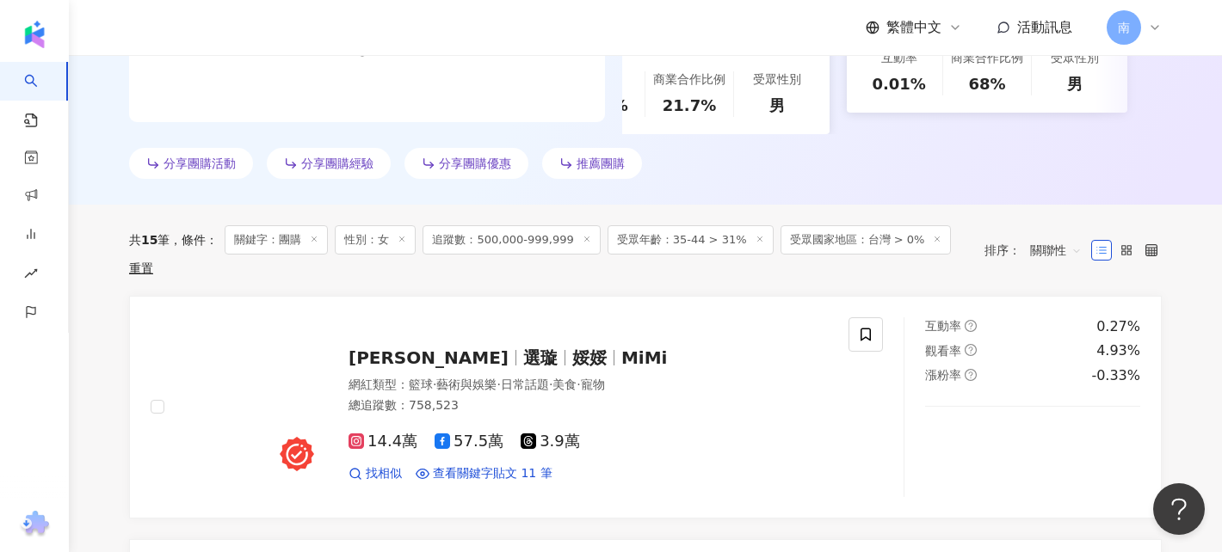
scroll to position [442, 0]
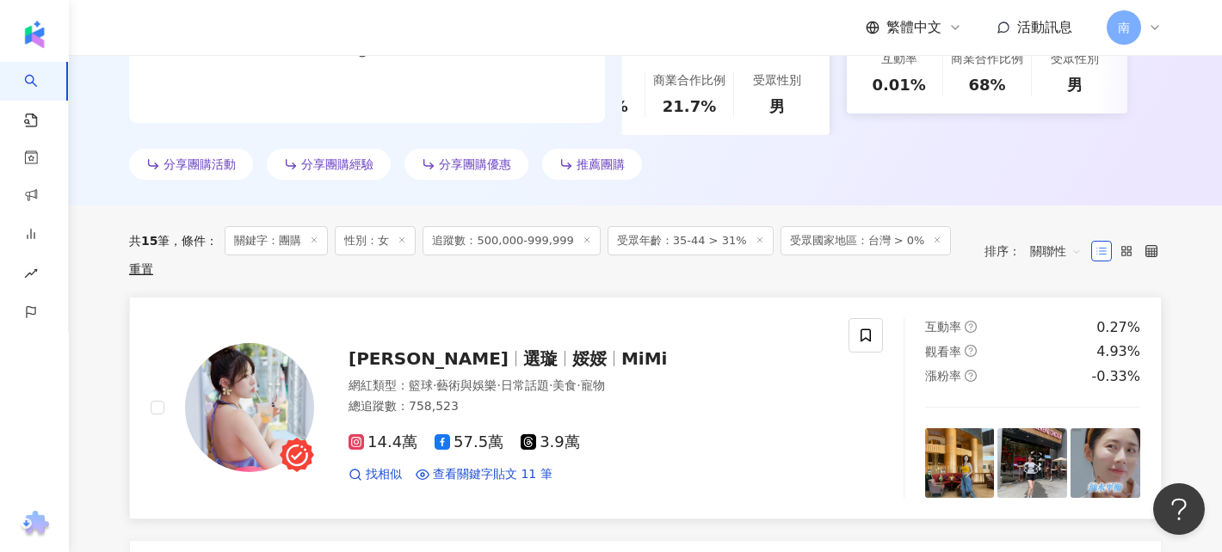
click at [621, 349] on span "MiMi" at bounding box center [644, 359] width 46 height 21
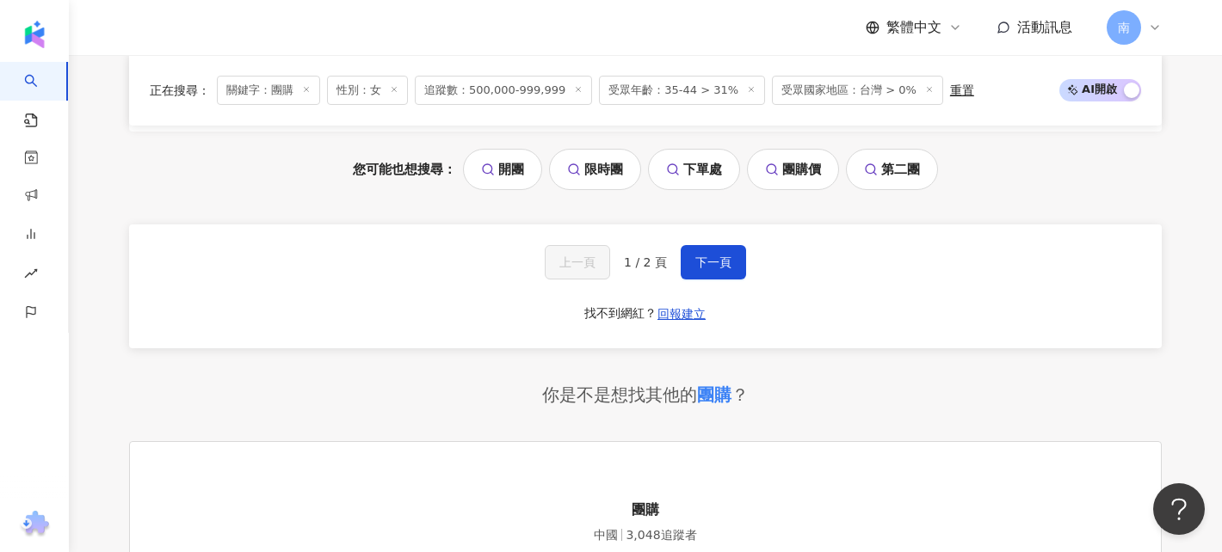
scroll to position [3823, 0]
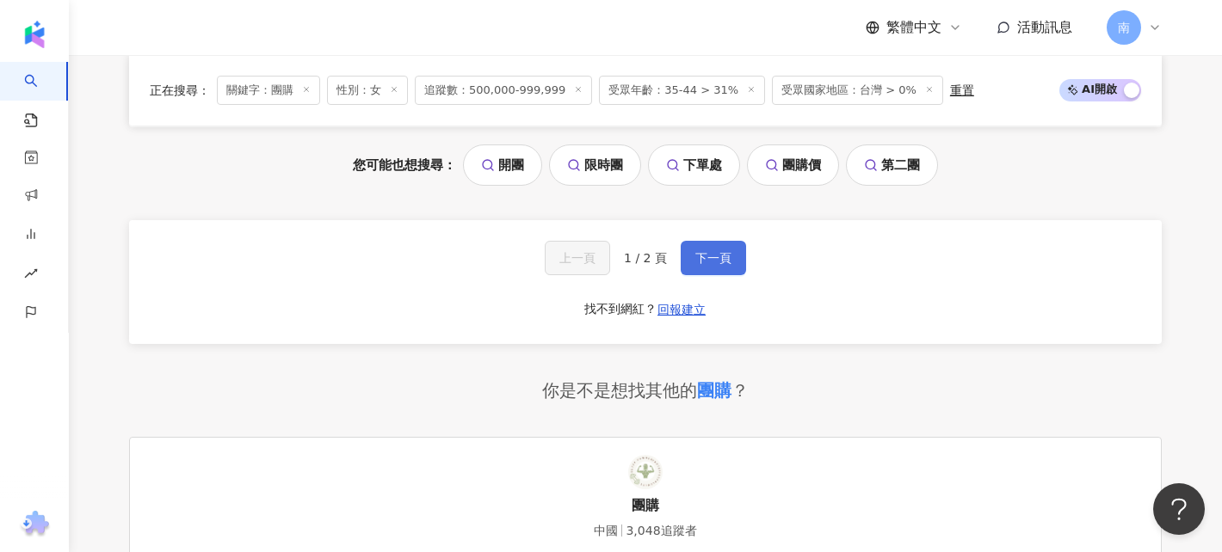
click at [700, 251] on span "下一頁" at bounding box center [713, 258] width 36 height 14
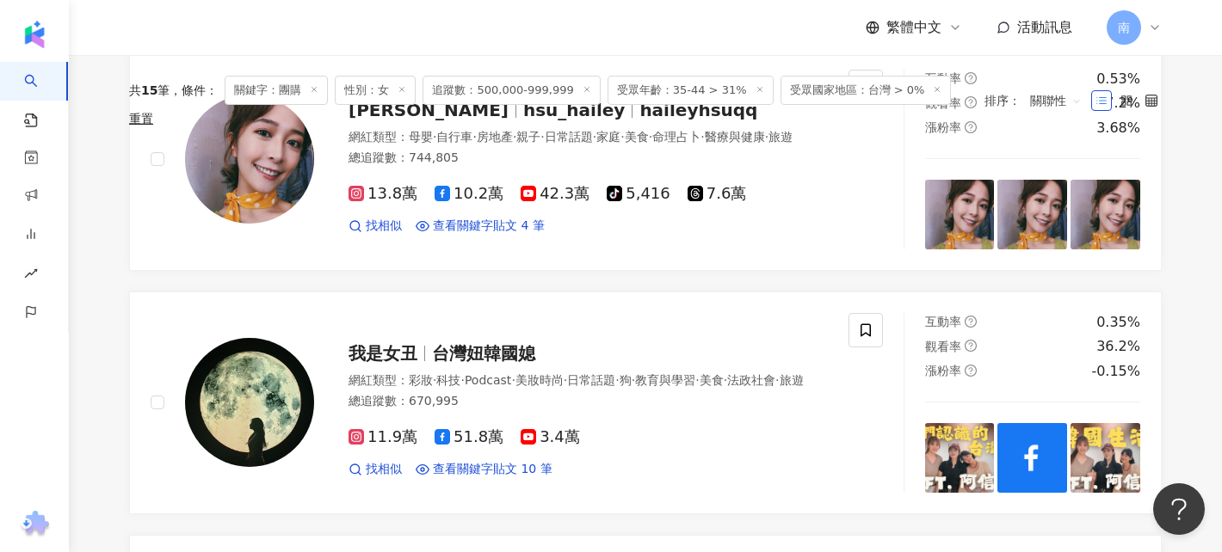
scroll to position [0, 0]
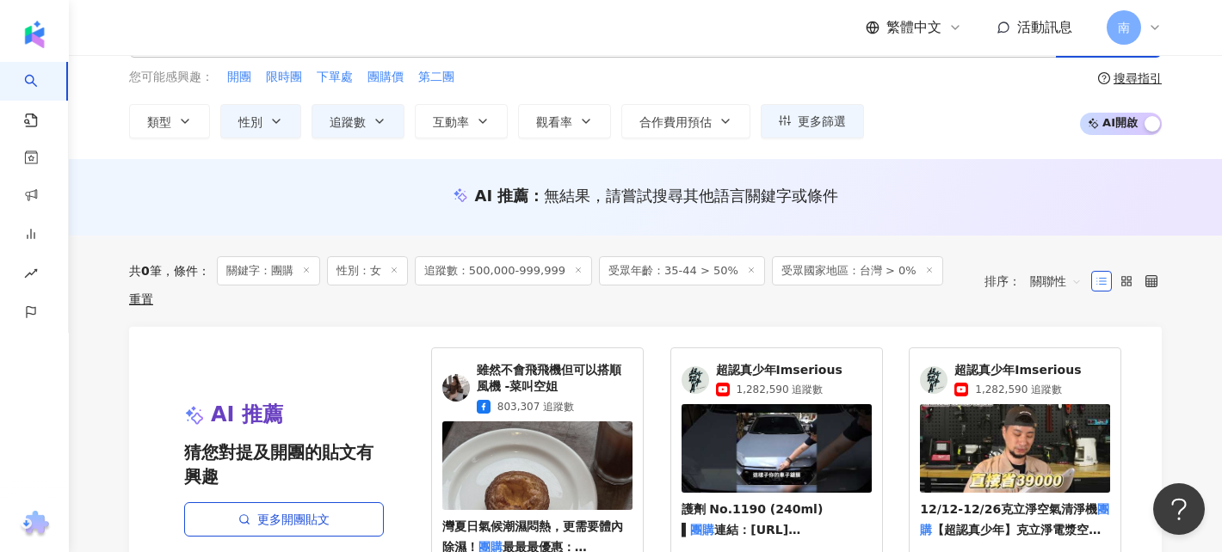
scroll to position [28, 0]
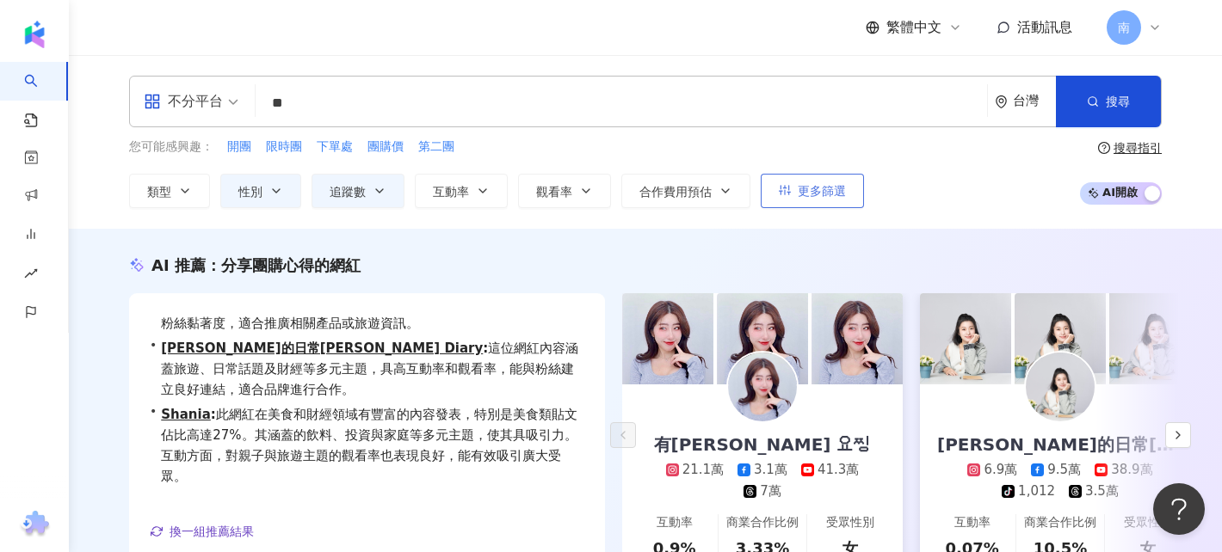
click at [830, 196] on span "更多篩選" at bounding box center [822, 191] width 48 height 14
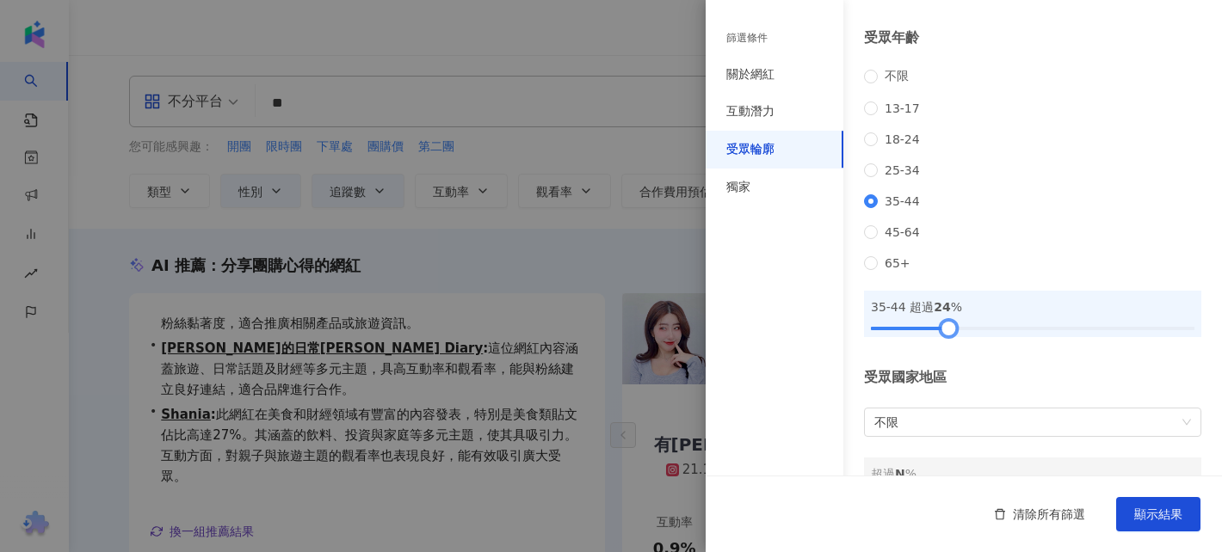
drag, startPoint x: 873, startPoint y: 355, endPoint x: 951, endPoint y: 367, distance: 78.4
click at [951, 367] on div "受眾輪廓 受眾性別 不限 男 女 超過 N % 受眾年齡 不限 13-17 18-24 25-34 35-44 45-64 65+ 35-44 超過 24 %…" at bounding box center [964, 155] width 516 height 737
click at [946, 436] on span "不限" at bounding box center [1032, 423] width 317 height 28
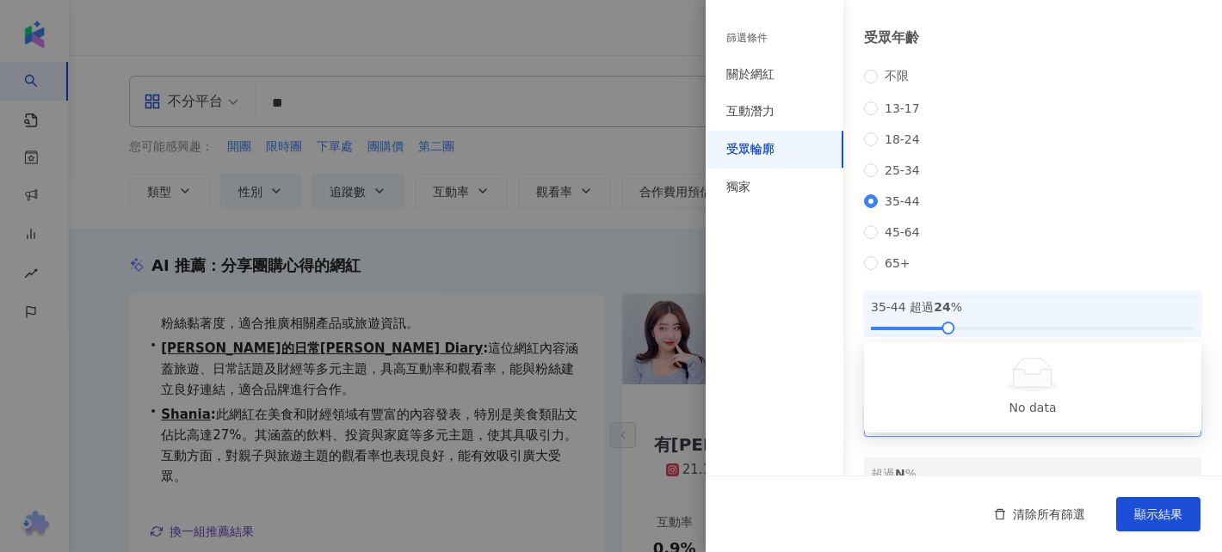
type input "**"
click at [937, 416] on div "台灣" at bounding box center [1033, 414] width 310 height 19
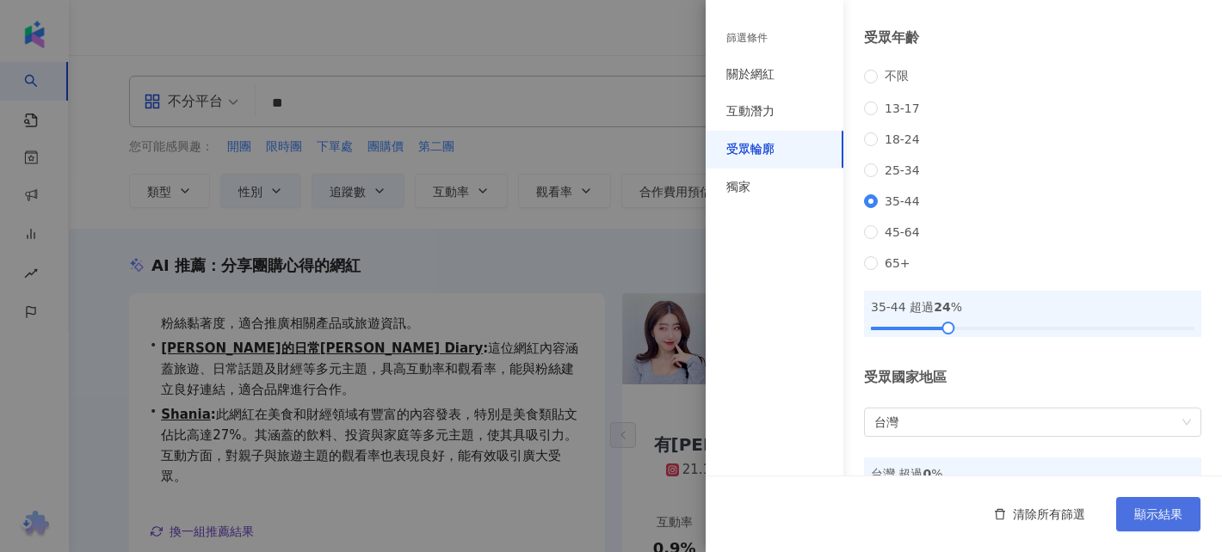
click at [1131, 514] on button "顯示結果" at bounding box center [1158, 514] width 84 height 34
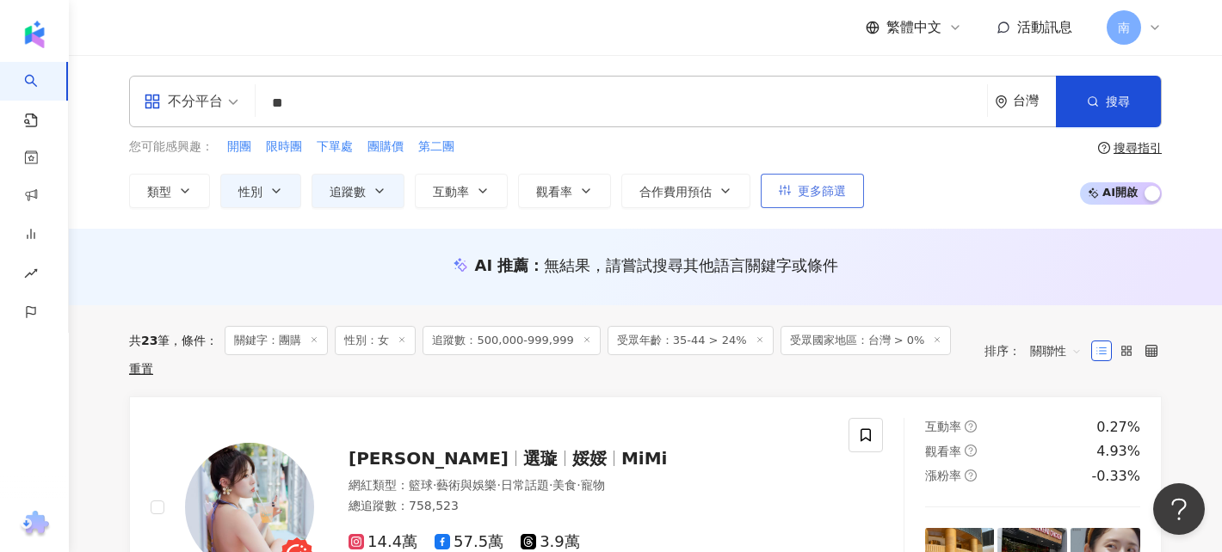
click at [836, 194] on span "更多篩選" at bounding box center [822, 191] width 48 height 14
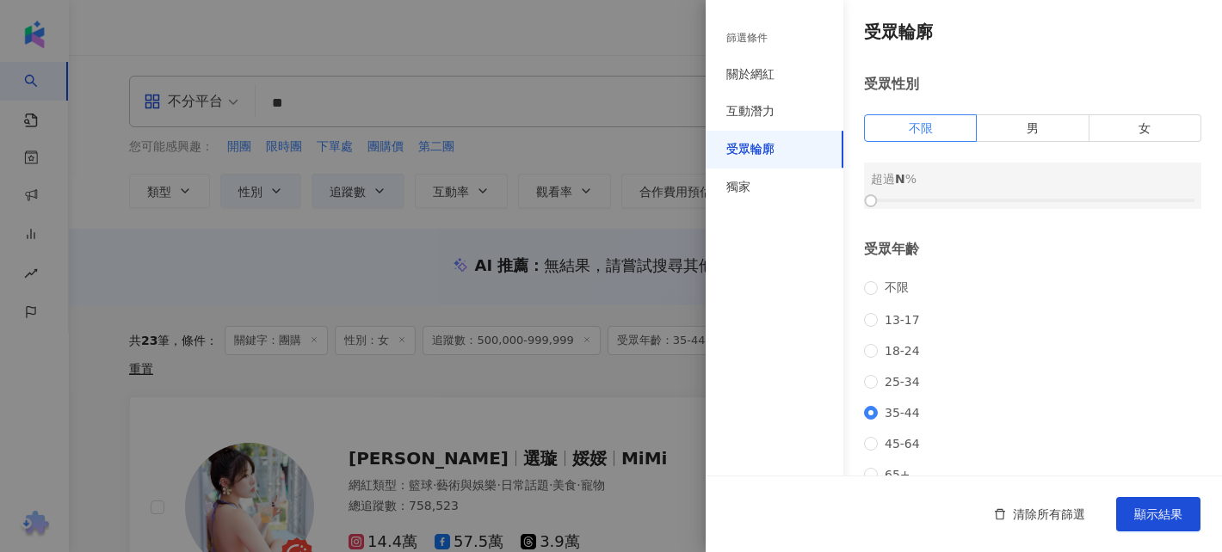
scroll to position [2, 0]
click at [1122, 118] on label "女" at bounding box center [1145, 128] width 112 height 28
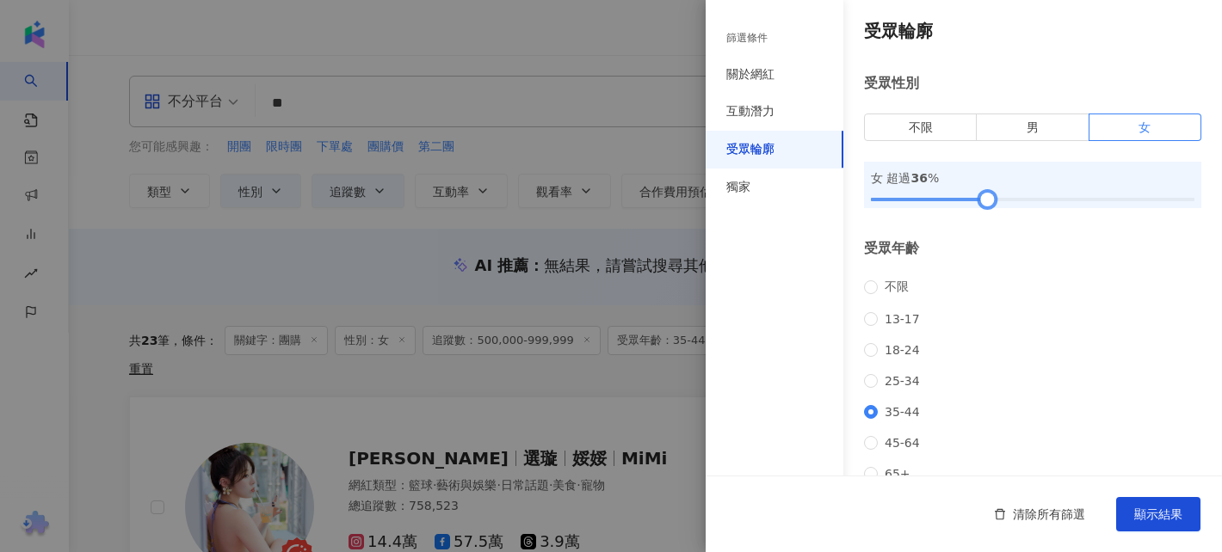
drag, startPoint x: 867, startPoint y: 198, endPoint x: 984, endPoint y: 207, distance: 118.2
click at [986, 205] on div at bounding box center [987, 199] width 9 height 9
click at [1157, 509] on span "顯示結果" at bounding box center [1158, 515] width 48 height 14
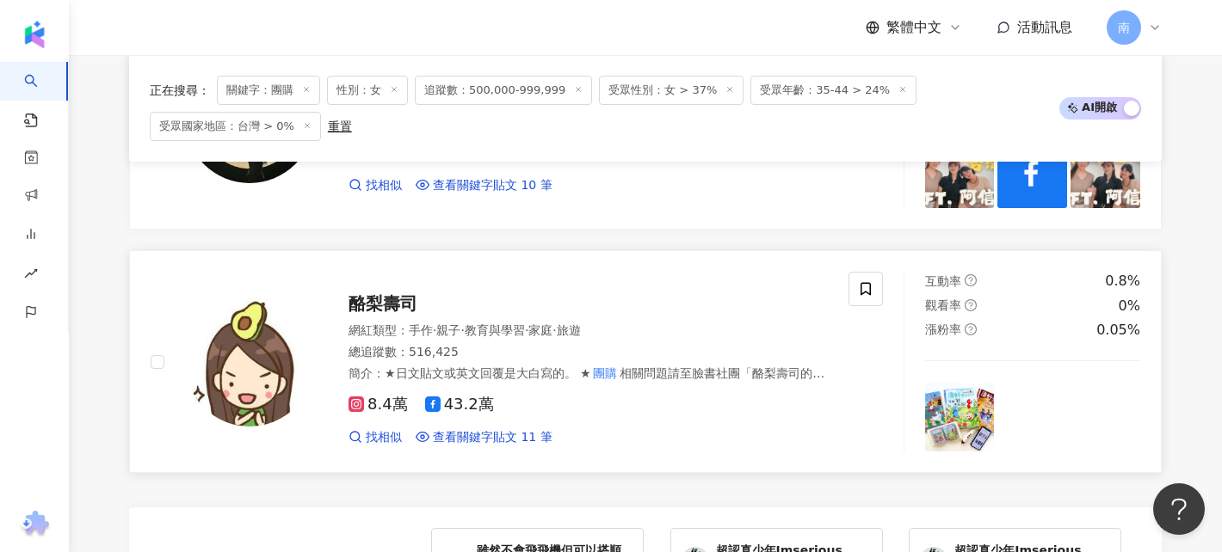
scroll to position [3192, 0]
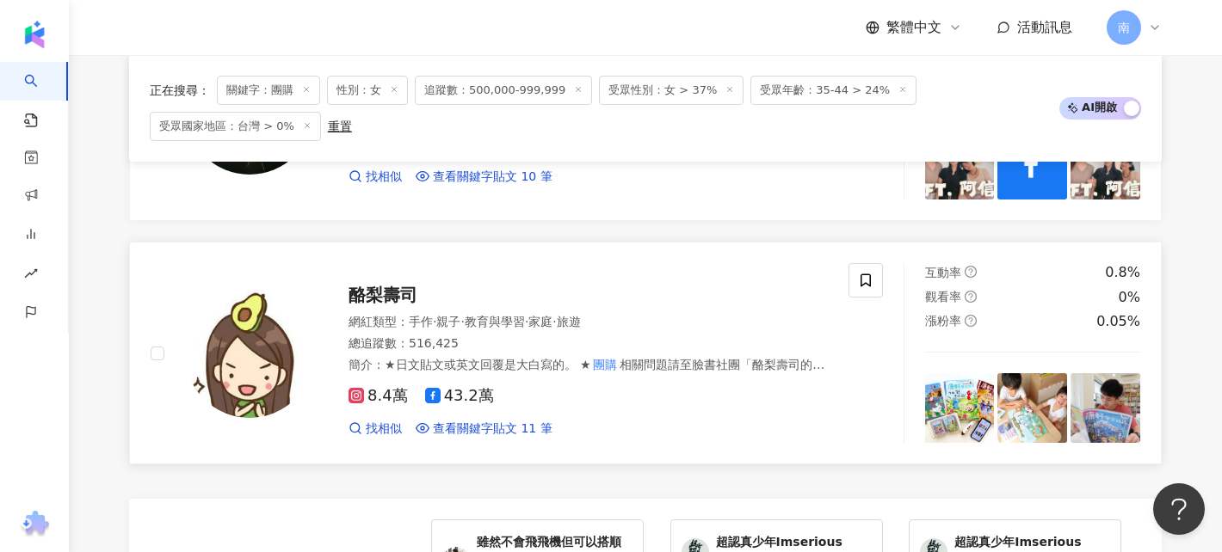
click at [404, 299] on span "酪梨壽司" at bounding box center [383, 295] width 69 height 21
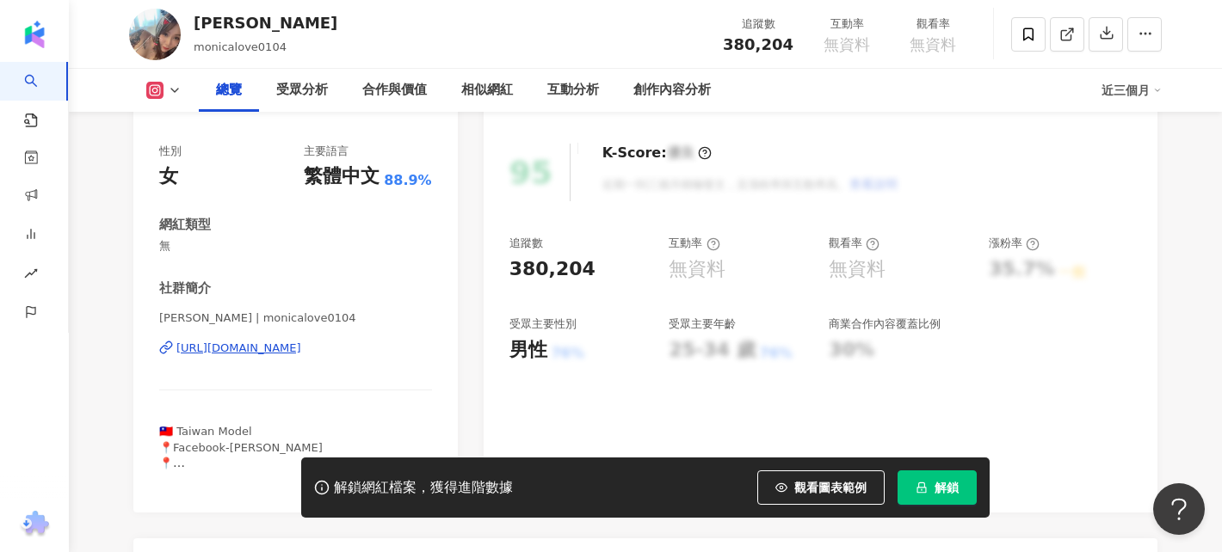
scroll to position [202, 0]
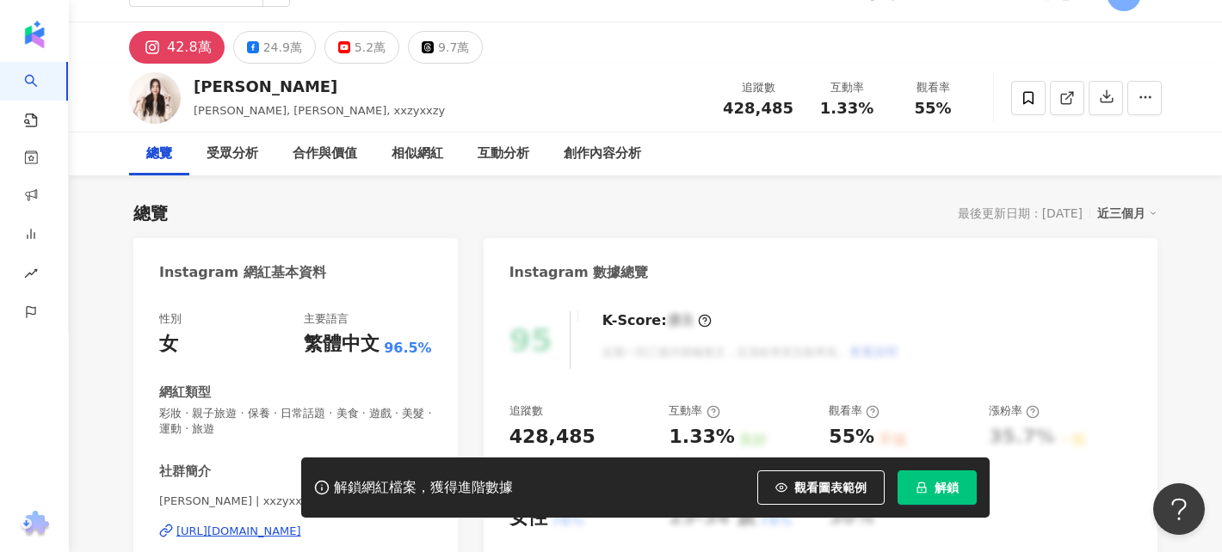
scroll to position [32, 0]
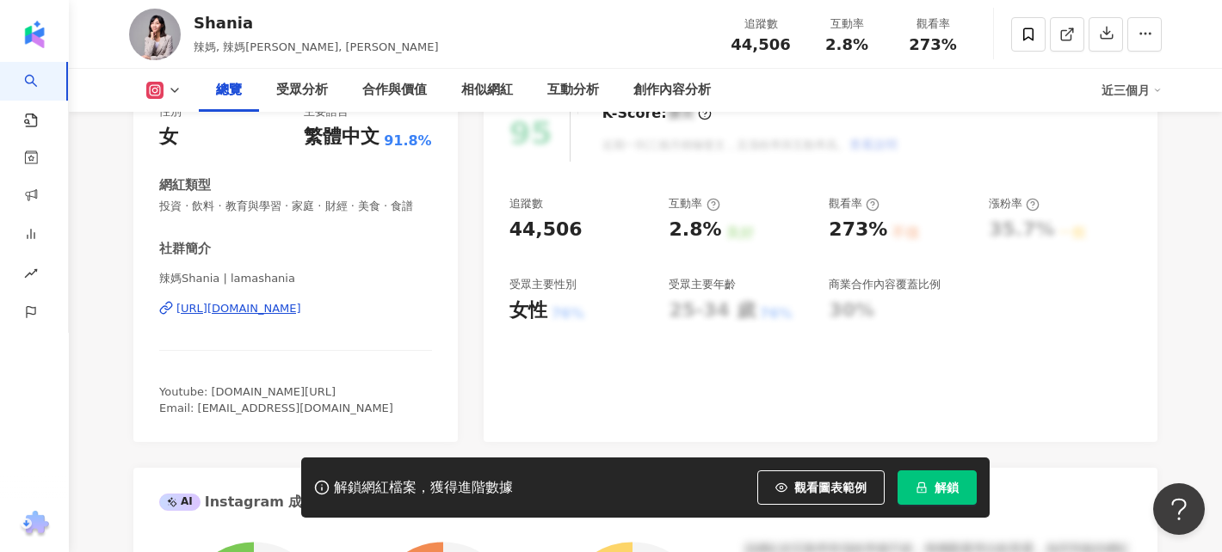
scroll to position [242, 0]
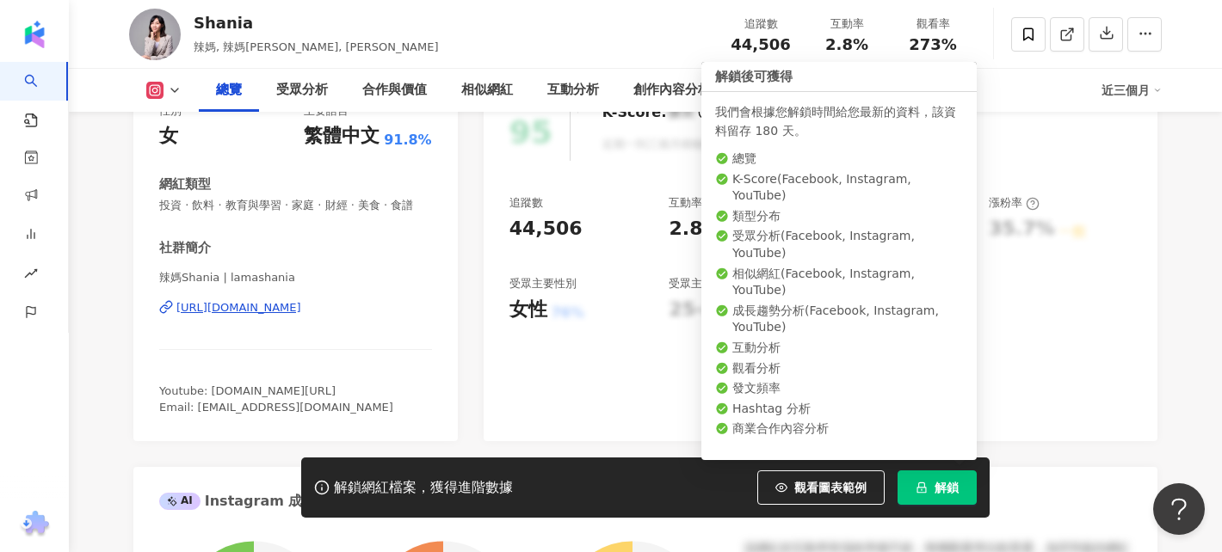
click at [949, 494] on span "解鎖" at bounding box center [947, 488] width 24 height 14
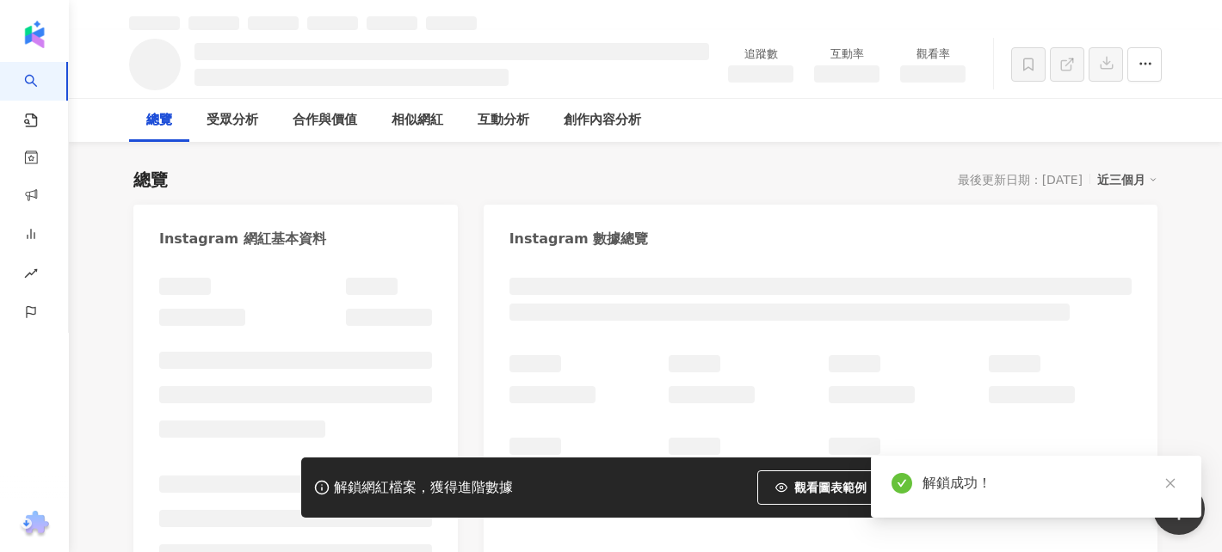
scroll to position [57, 0]
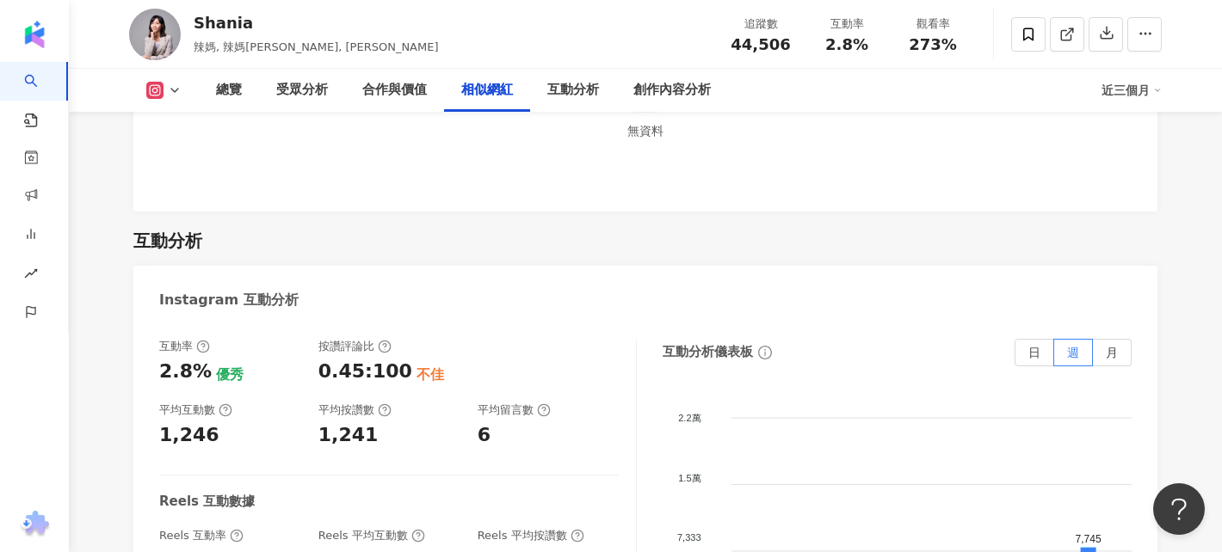
scroll to position [3285, 0]
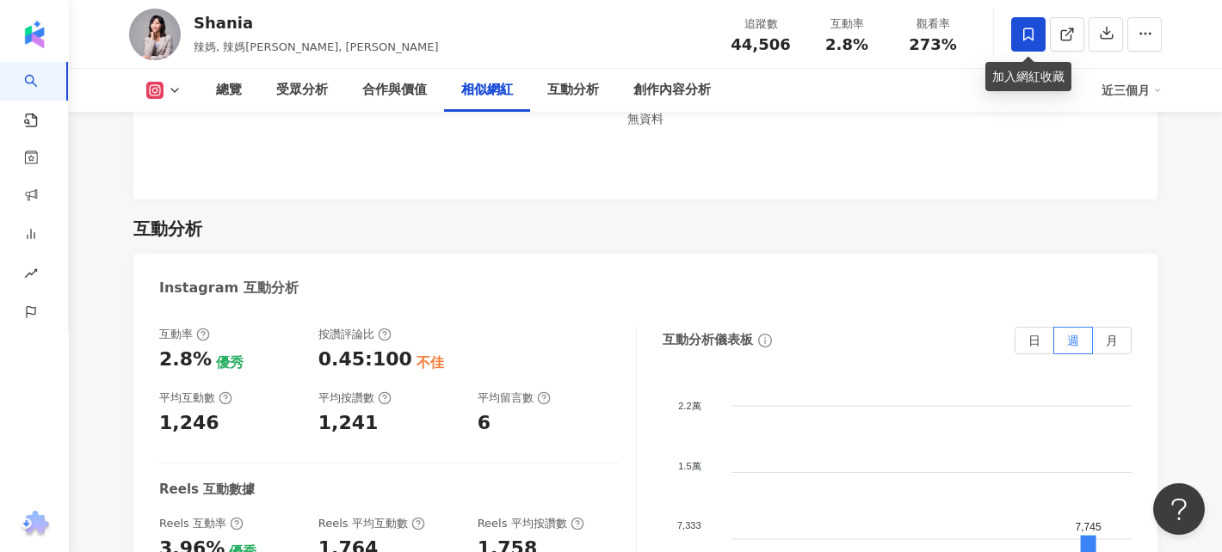
click at [1023, 44] on span at bounding box center [1028, 34] width 34 height 34
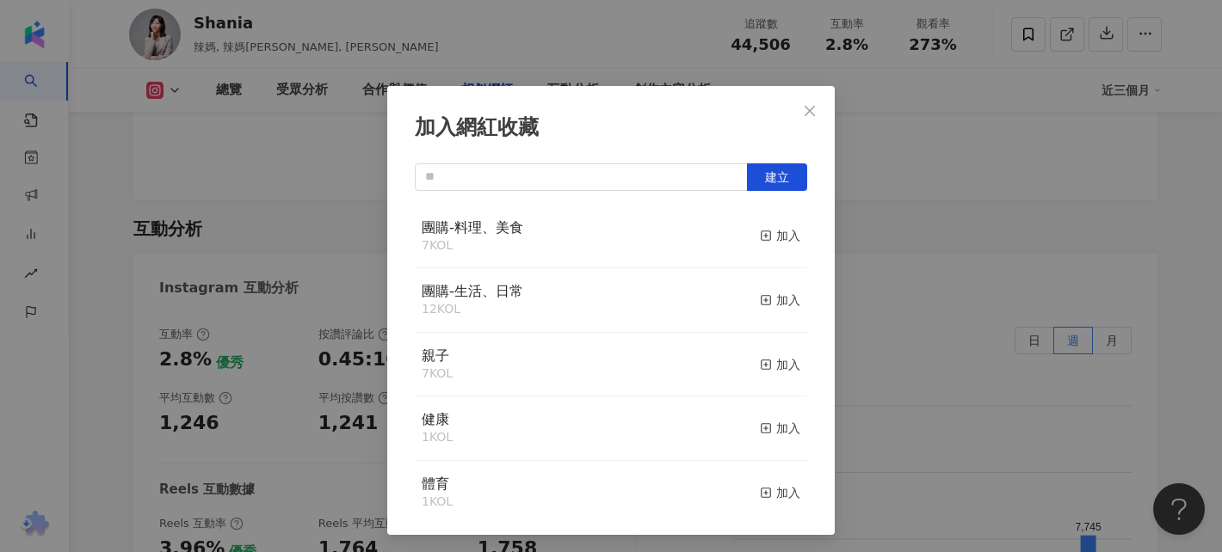
click at [591, 441] on div "健康 1 KOL 加入" at bounding box center [611, 429] width 392 height 65
click at [762, 300] on icon "button" at bounding box center [766, 300] width 12 height 12
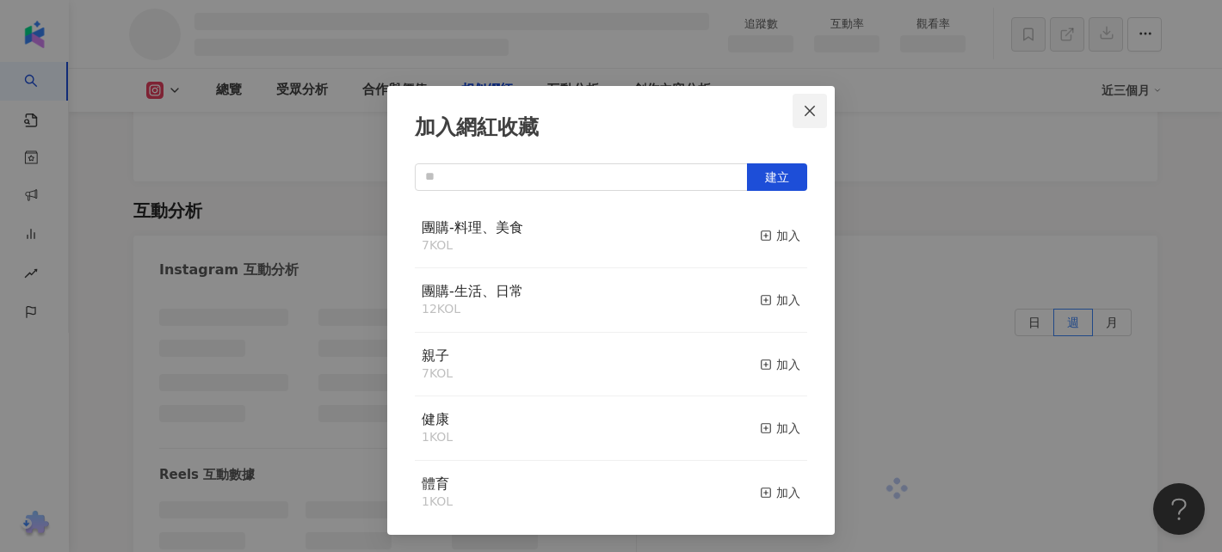
scroll to position [2869, 0]
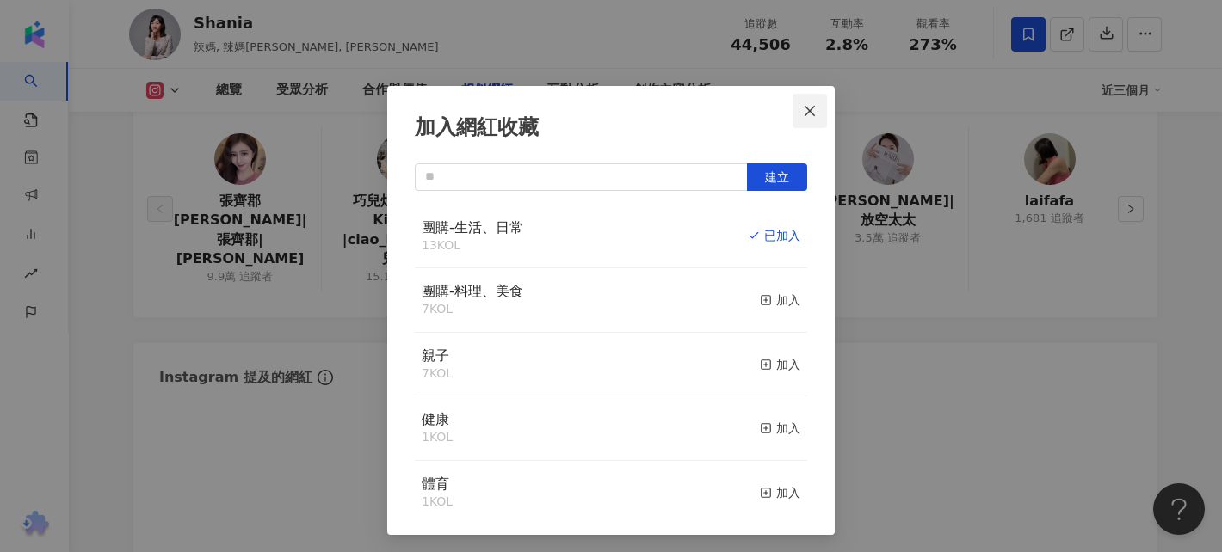
click at [814, 109] on icon "close" at bounding box center [810, 111] width 14 height 14
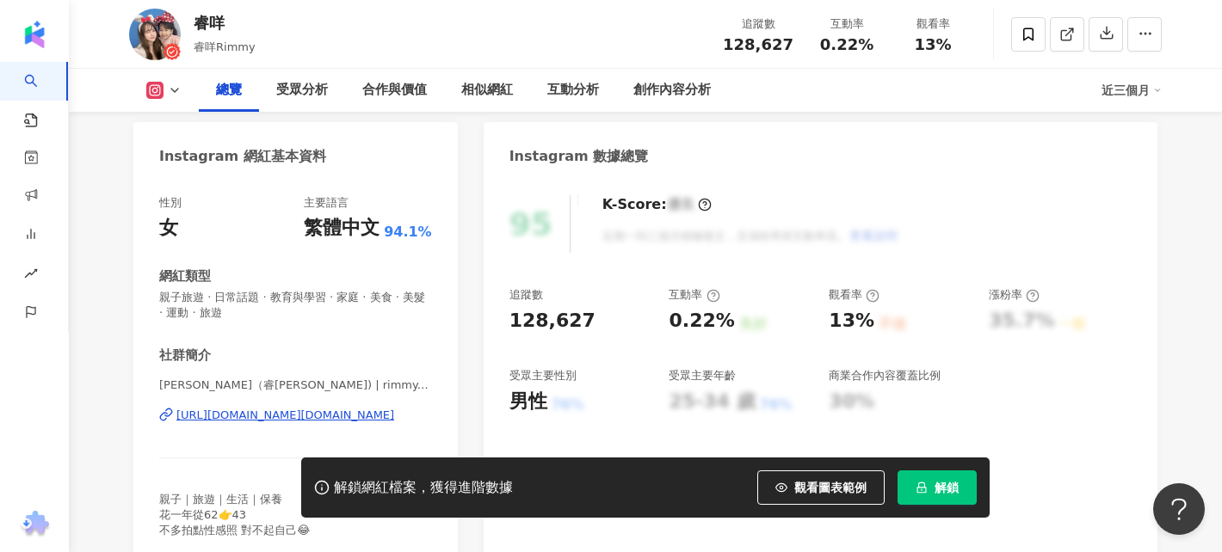
scroll to position [151, 0]
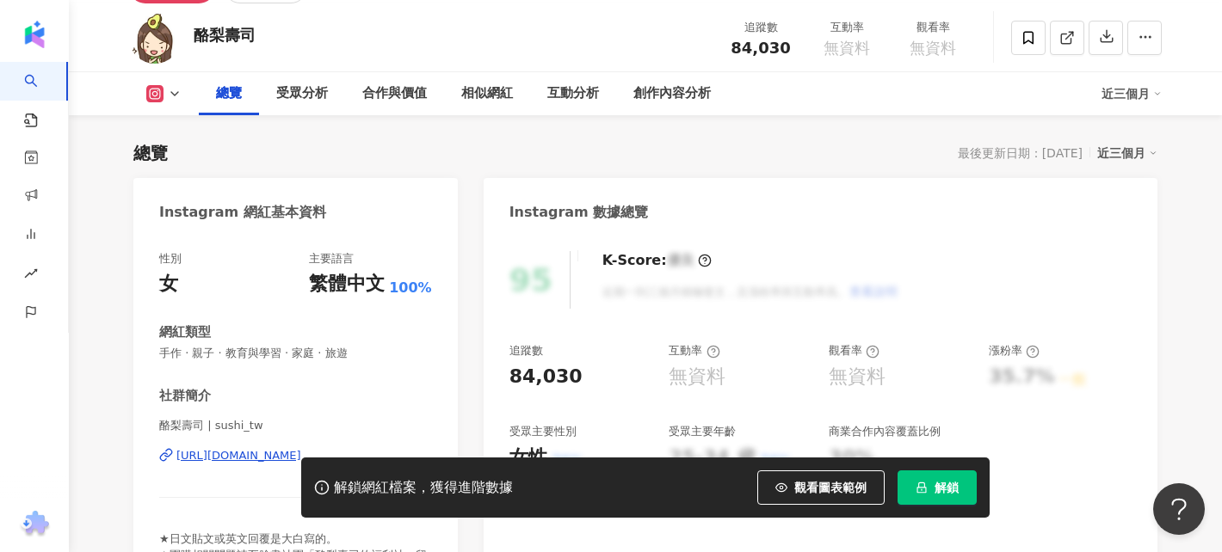
scroll to position [95, 0]
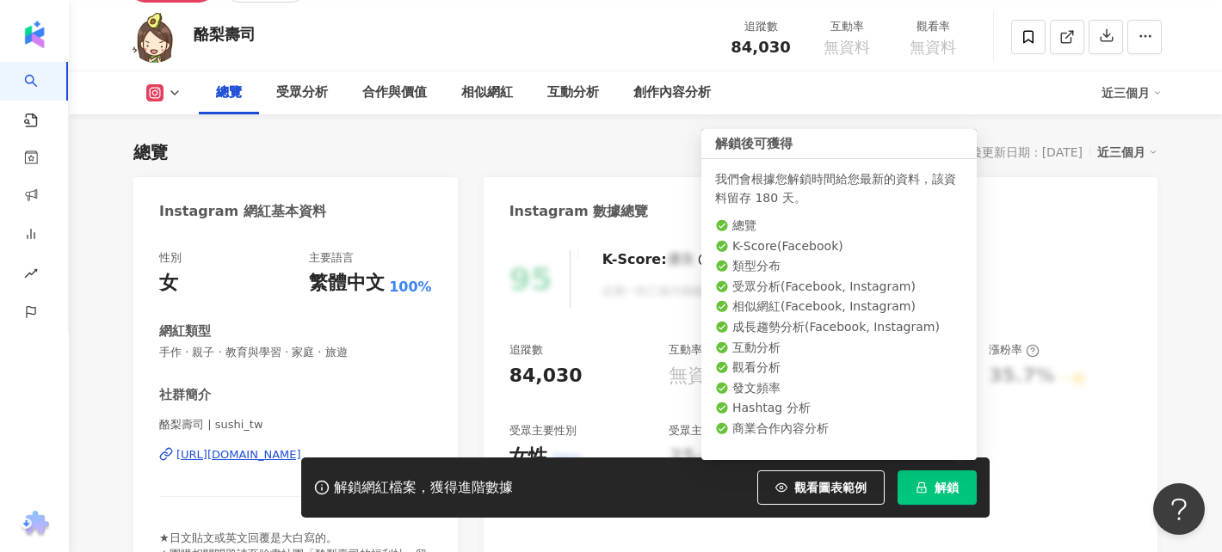
click at [972, 488] on button "解鎖" at bounding box center [937, 488] width 79 height 34
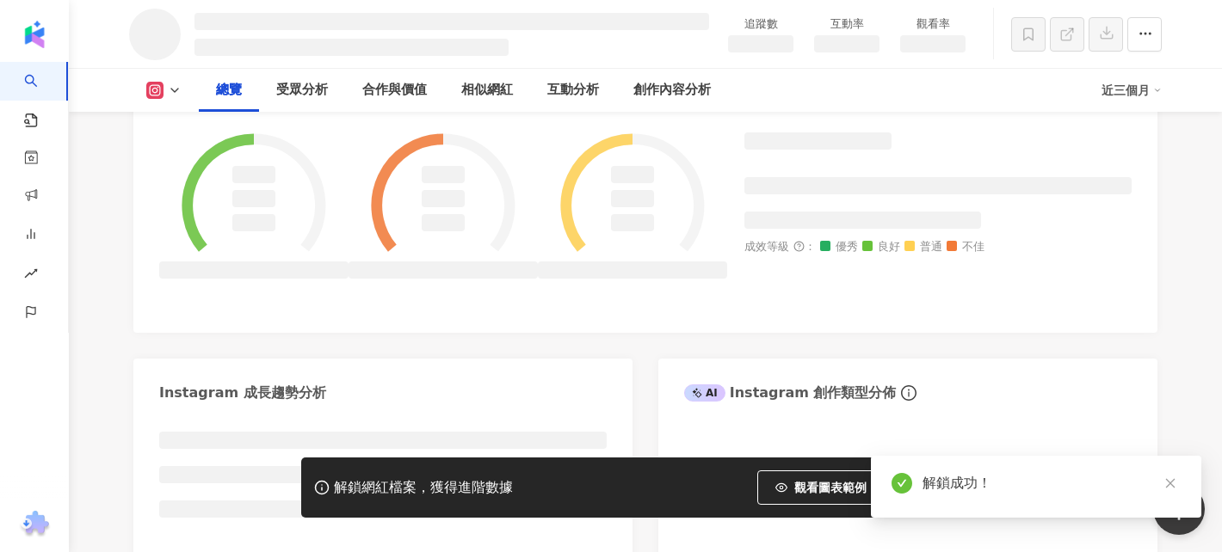
scroll to position [813, 0]
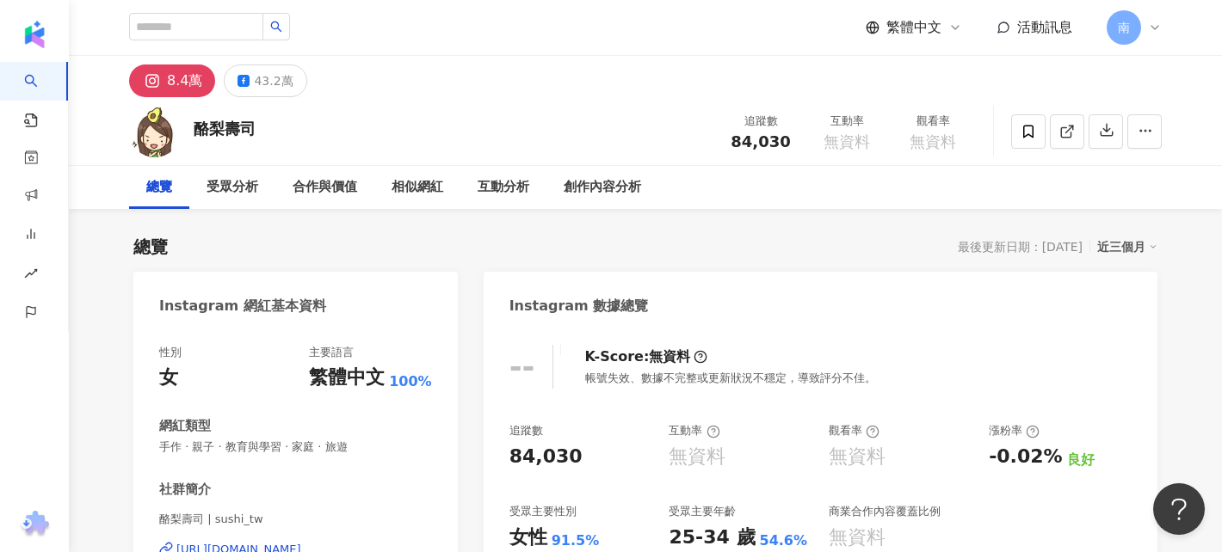
click at [175, 193] on div "總覽" at bounding box center [159, 187] width 60 height 43
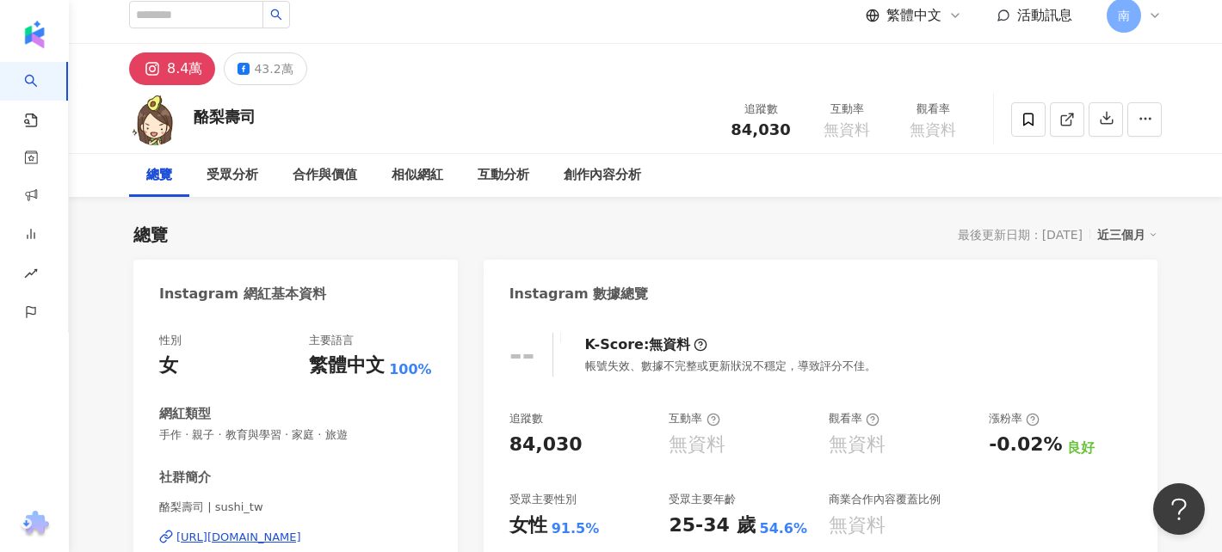
scroll to position [14, 0]
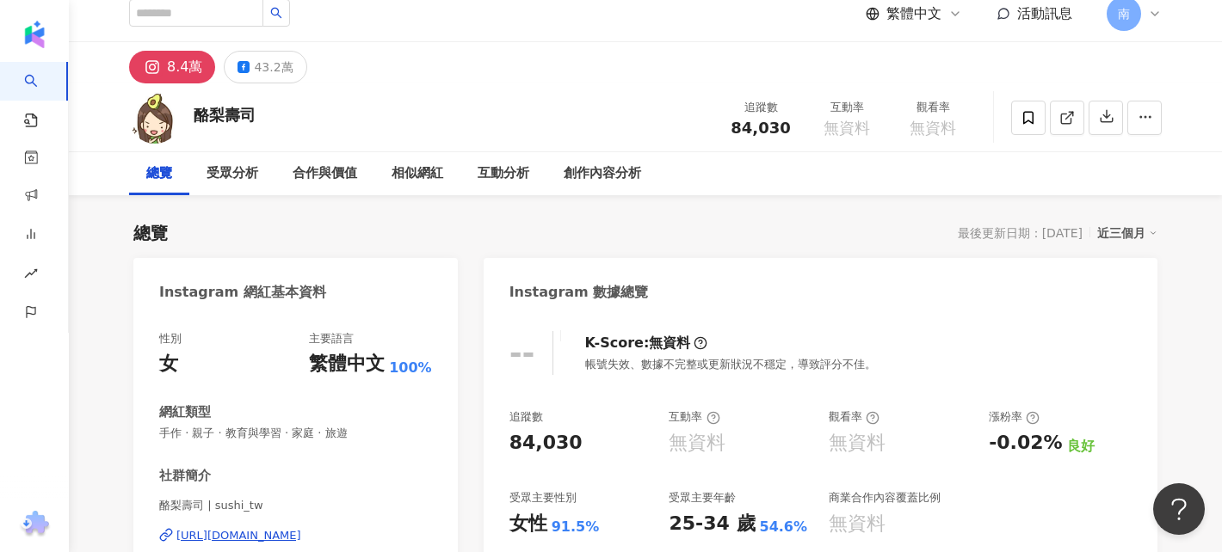
click at [295, 80] on div "8.4萬 43.2萬" at bounding box center [218, 67] width 178 height 33
click at [284, 73] on div "43.2萬" at bounding box center [273, 67] width 39 height 24
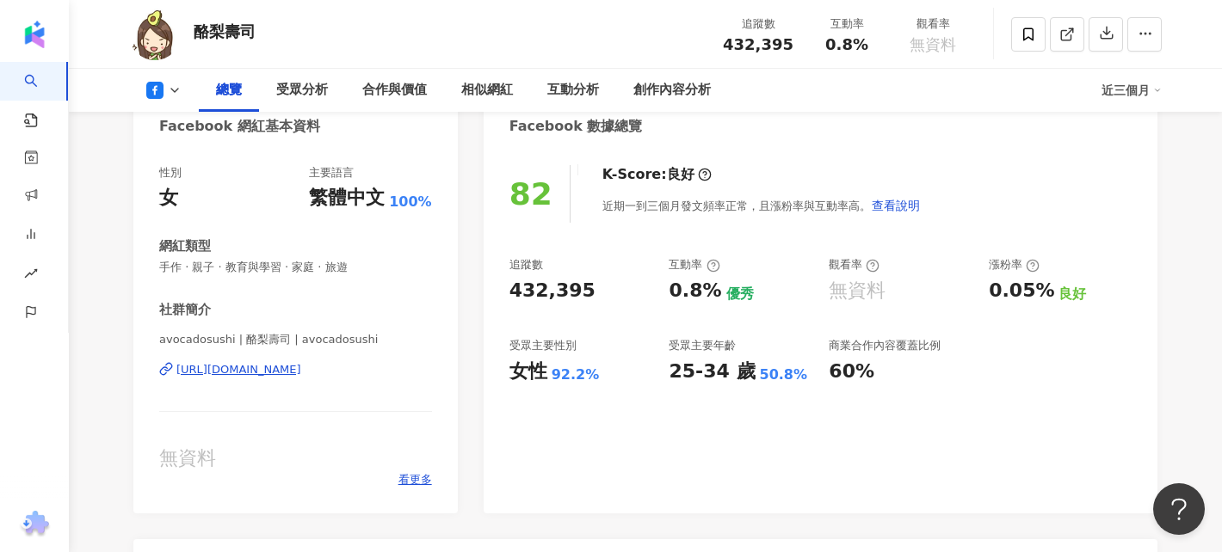
scroll to position [192, 0]
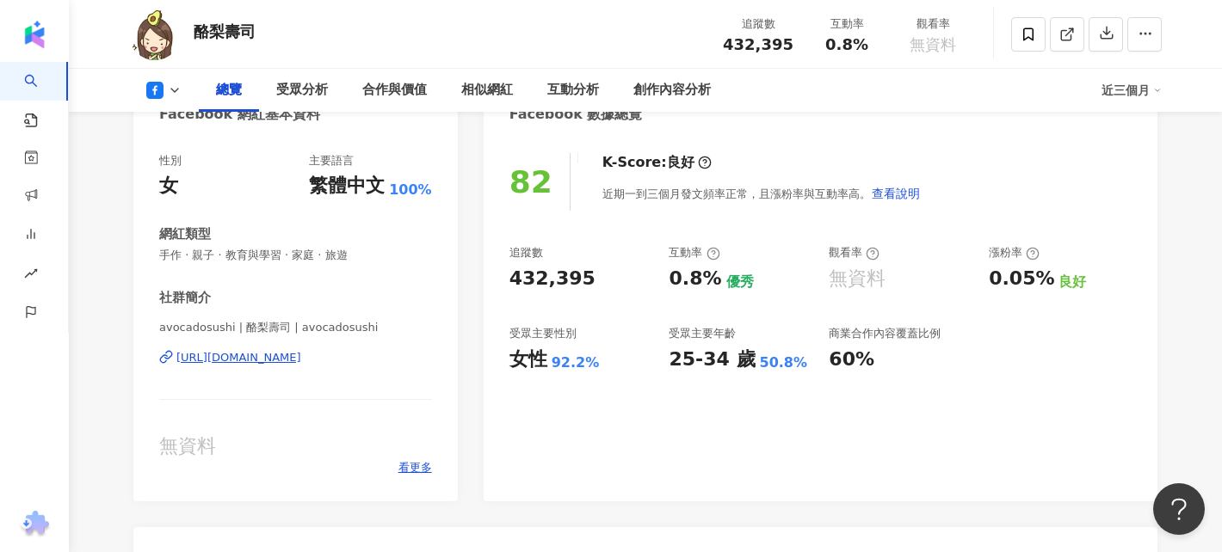
click at [301, 354] on div "[URL][DOMAIN_NAME]" at bounding box center [238, 357] width 125 height 15
